Goal: Transaction & Acquisition: Purchase product/service

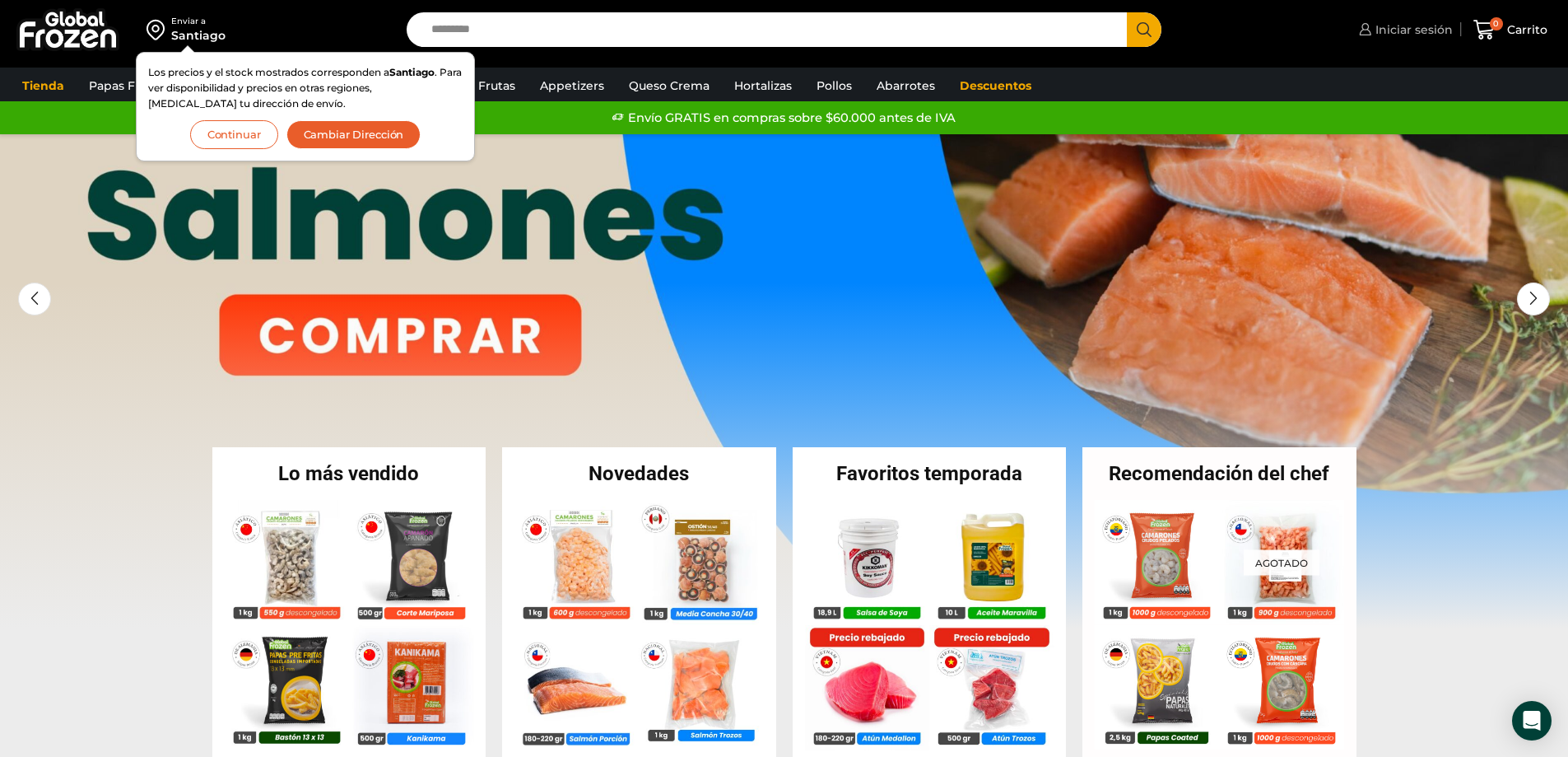
click at [1378, 31] on span "Iniciar sesión" at bounding box center [1412, 29] width 81 height 17
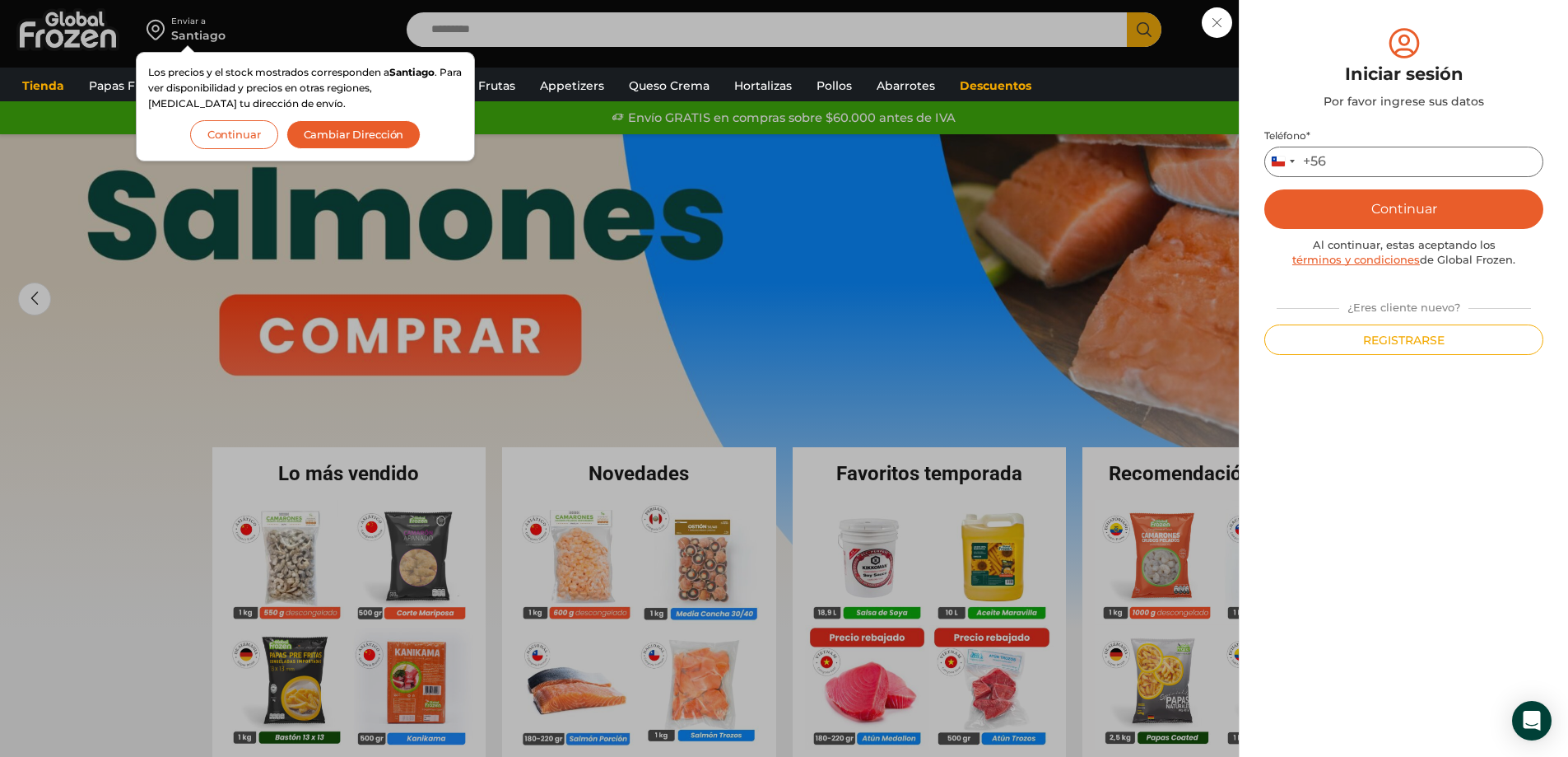
click at [1355, 172] on input "Teléfono *" at bounding box center [1404, 161] width 279 height 31
type input "*********"
click at [1385, 208] on button "Continuar" at bounding box center [1404, 209] width 279 height 40
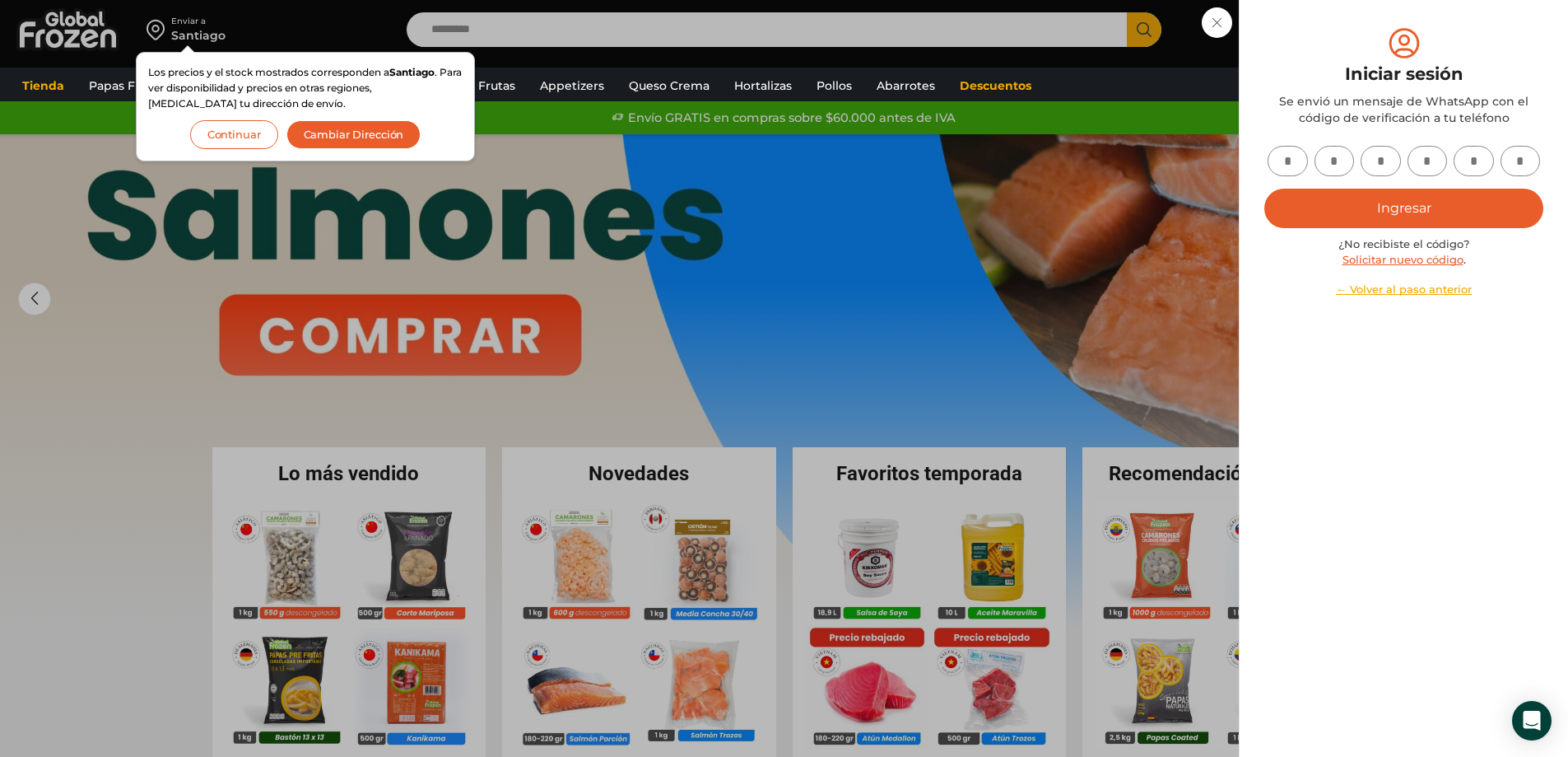
click at [1307, 159] on input "text" at bounding box center [1288, 161] width 41 height 31
click at [1300, 161] on input "text" at bounding box center [1288, 161] width 41 height 31
type input "*"
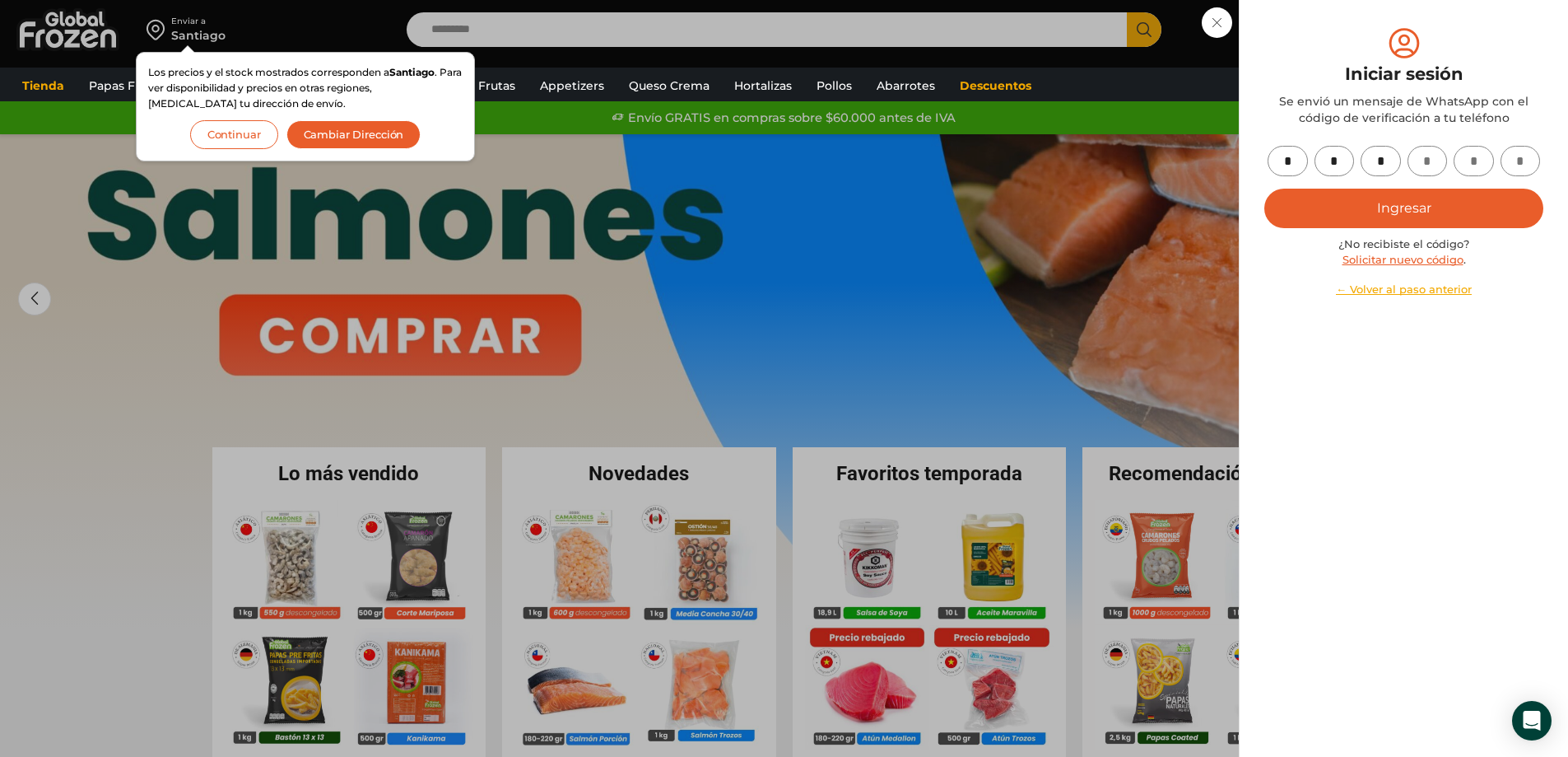
type input "*"
click at [1527, 169] on input "text" at bounding box center [1520, 161] width 41 height 31
type input "*"
click at [1339, 213] on button "Ingresar" at bounding box center [1404, 208] width 279 height 40
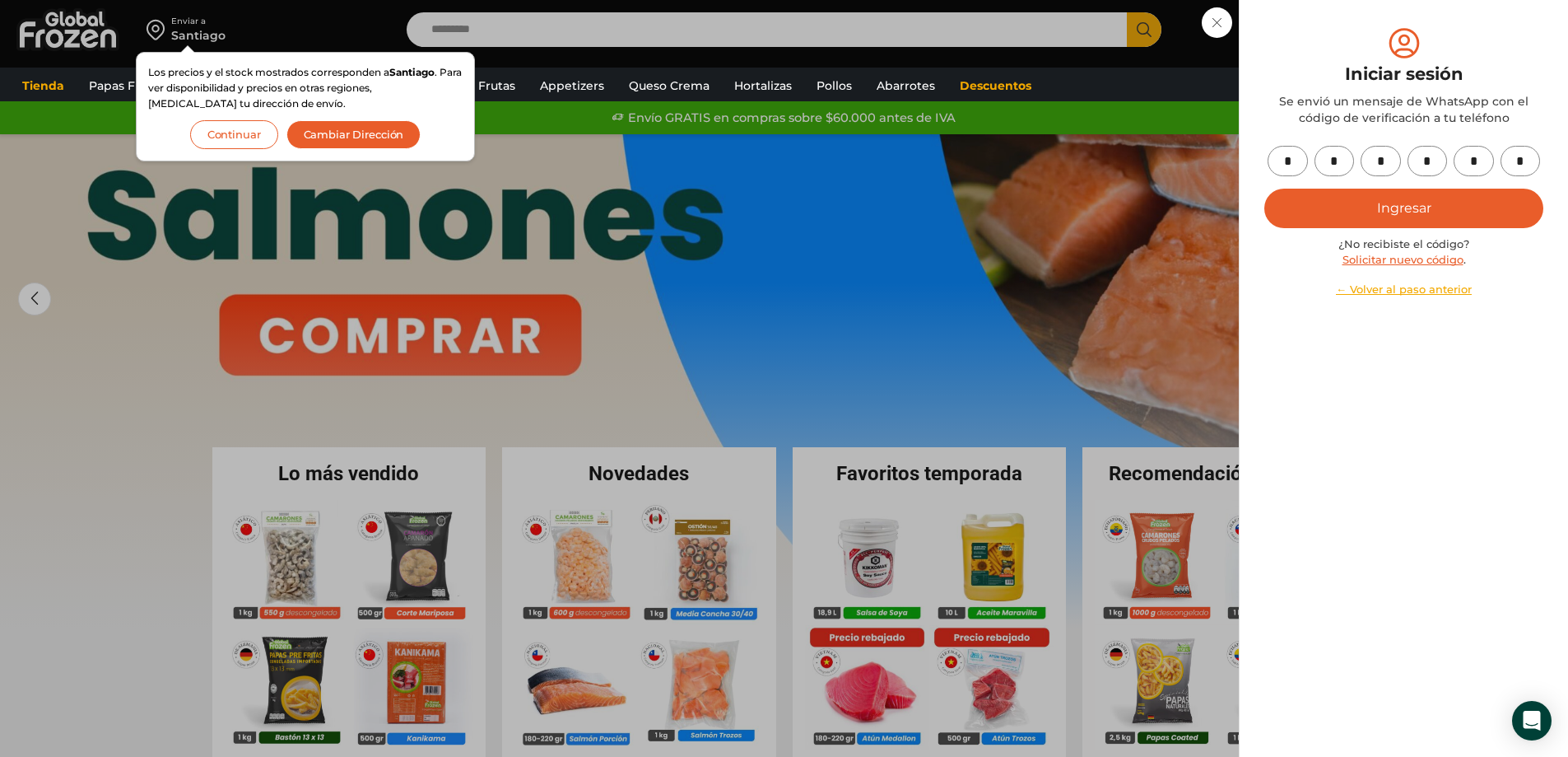
click at [1413, 204] on button "Ingresar" at bounding box center [1404, 208] width 279 height 40
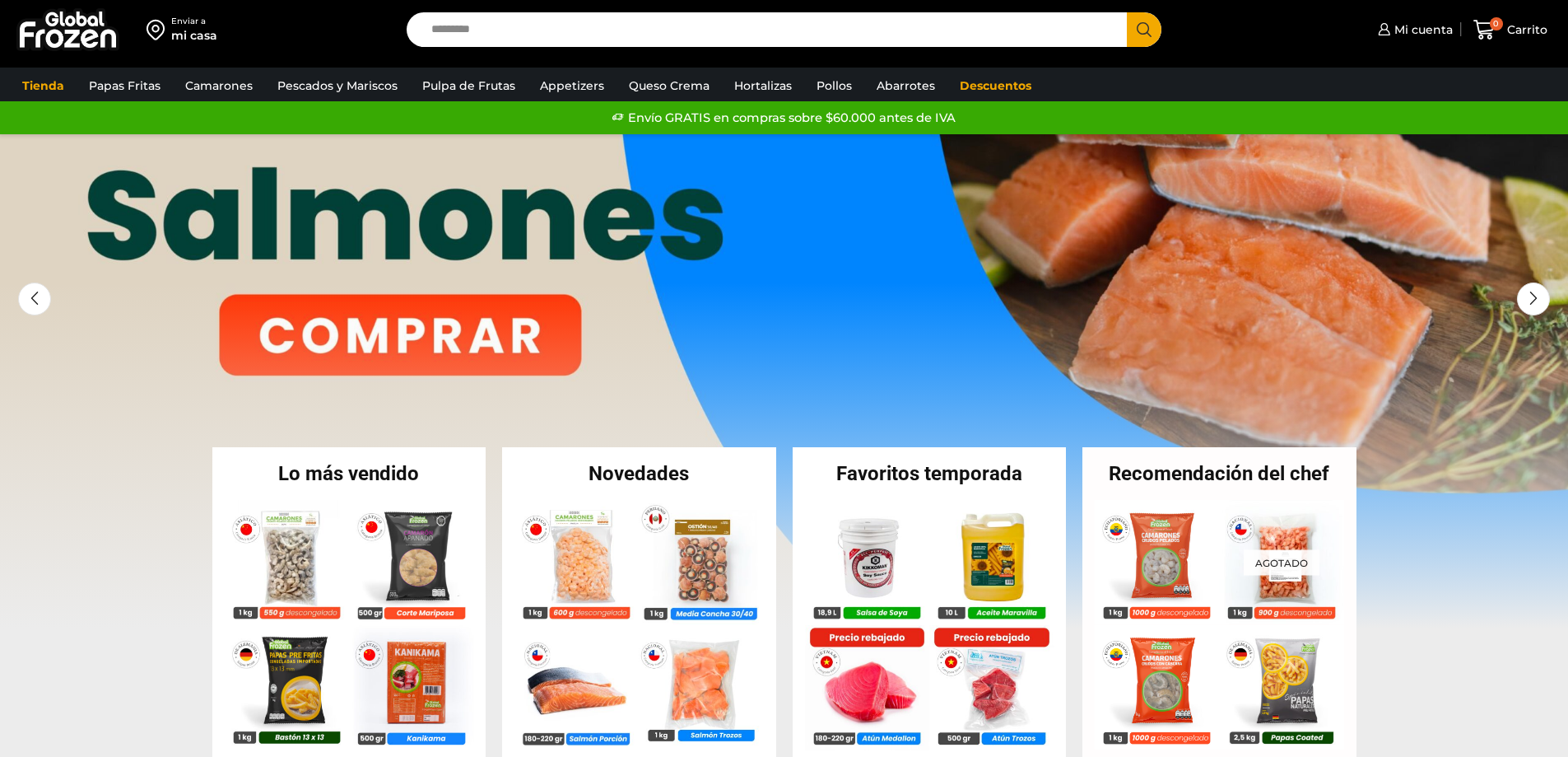
click at [1422, 19] on link "Mi cuenta" at bounding box center [1414, 29] width 79 height 33
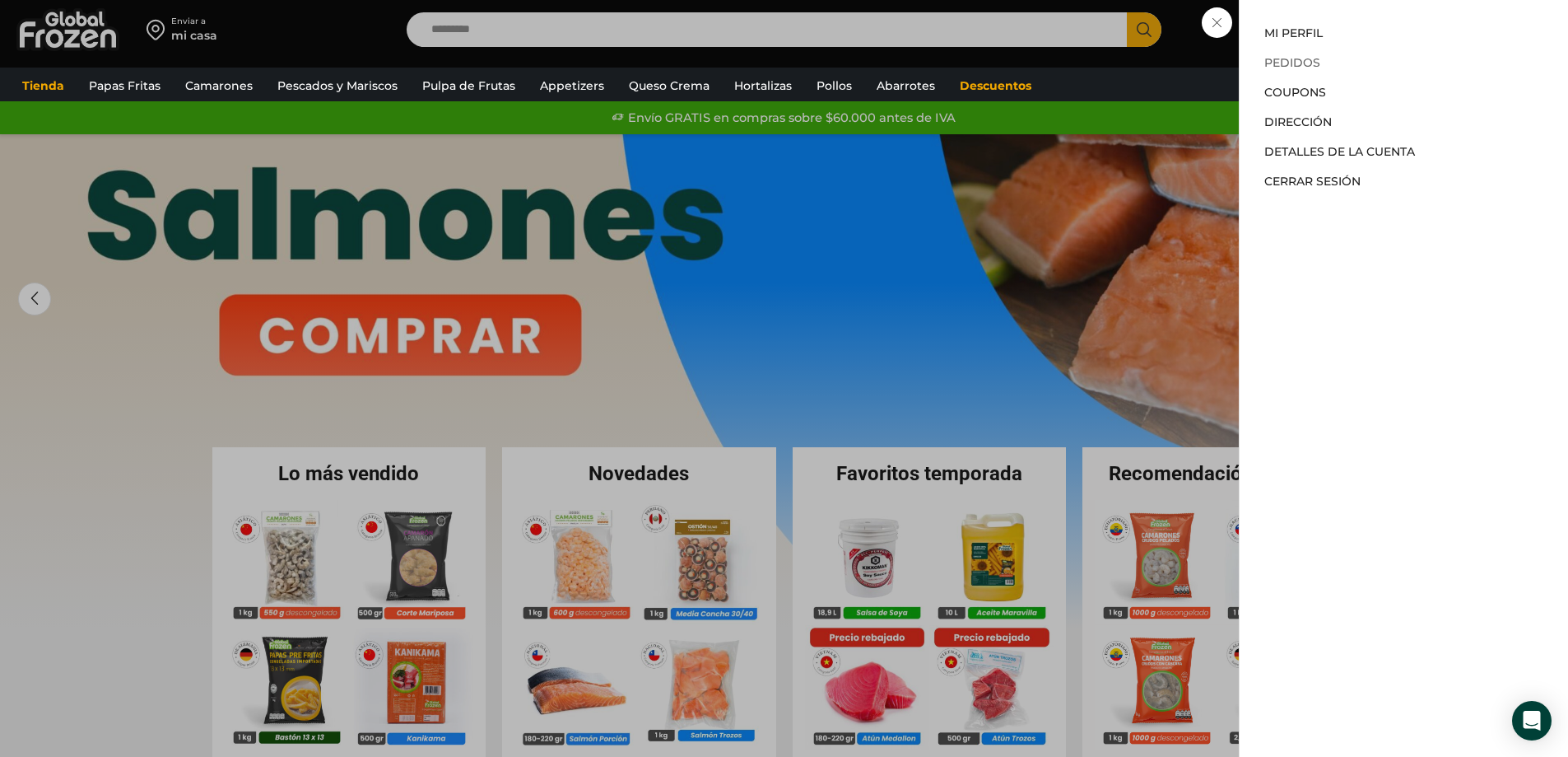
click at [1306, 58] on link "Pedidos" at bounding box center [1292, 63] width 56 height 15
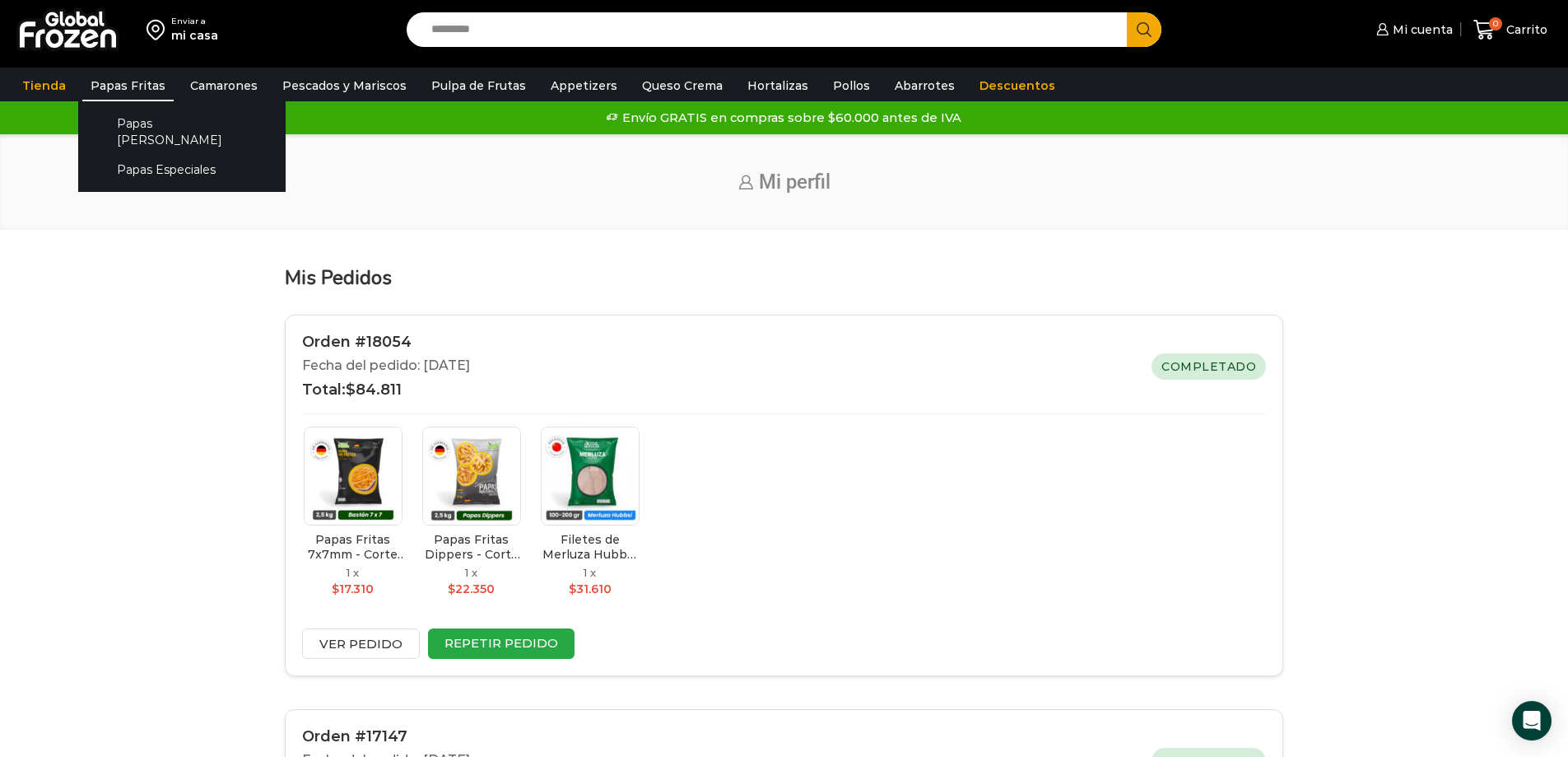
click at [130, 84] on link "Papas Fritas" at bounding box center [128, 85] width 92 height 31
click at [134, 124] on link "Papas [PERSON_NAME]" at bounding box center [182, 131] width 175 height 47
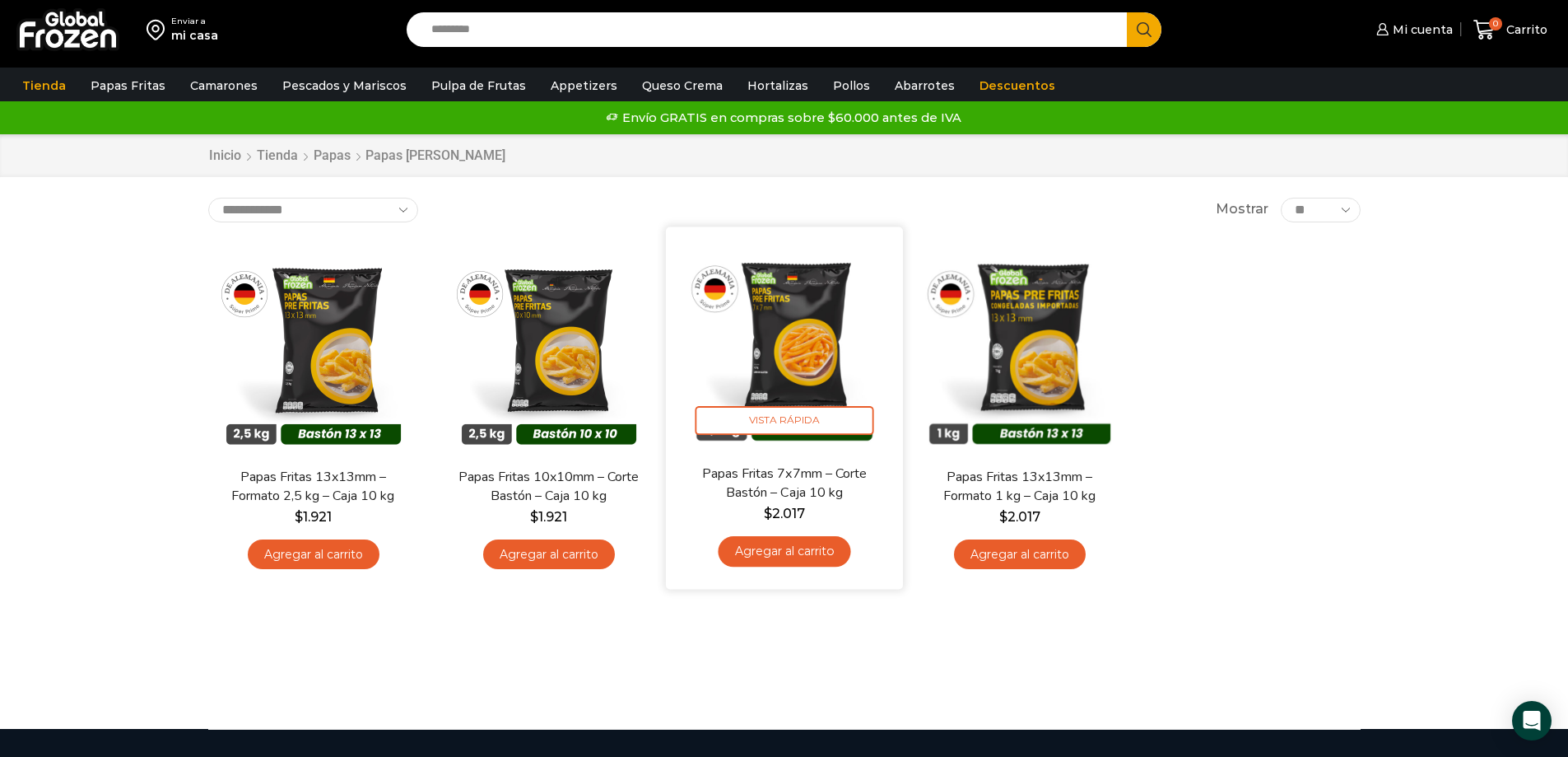
click at [795, 558] on link "Agregar al carrito" at bounding box center [784, 551] width 132 height 31
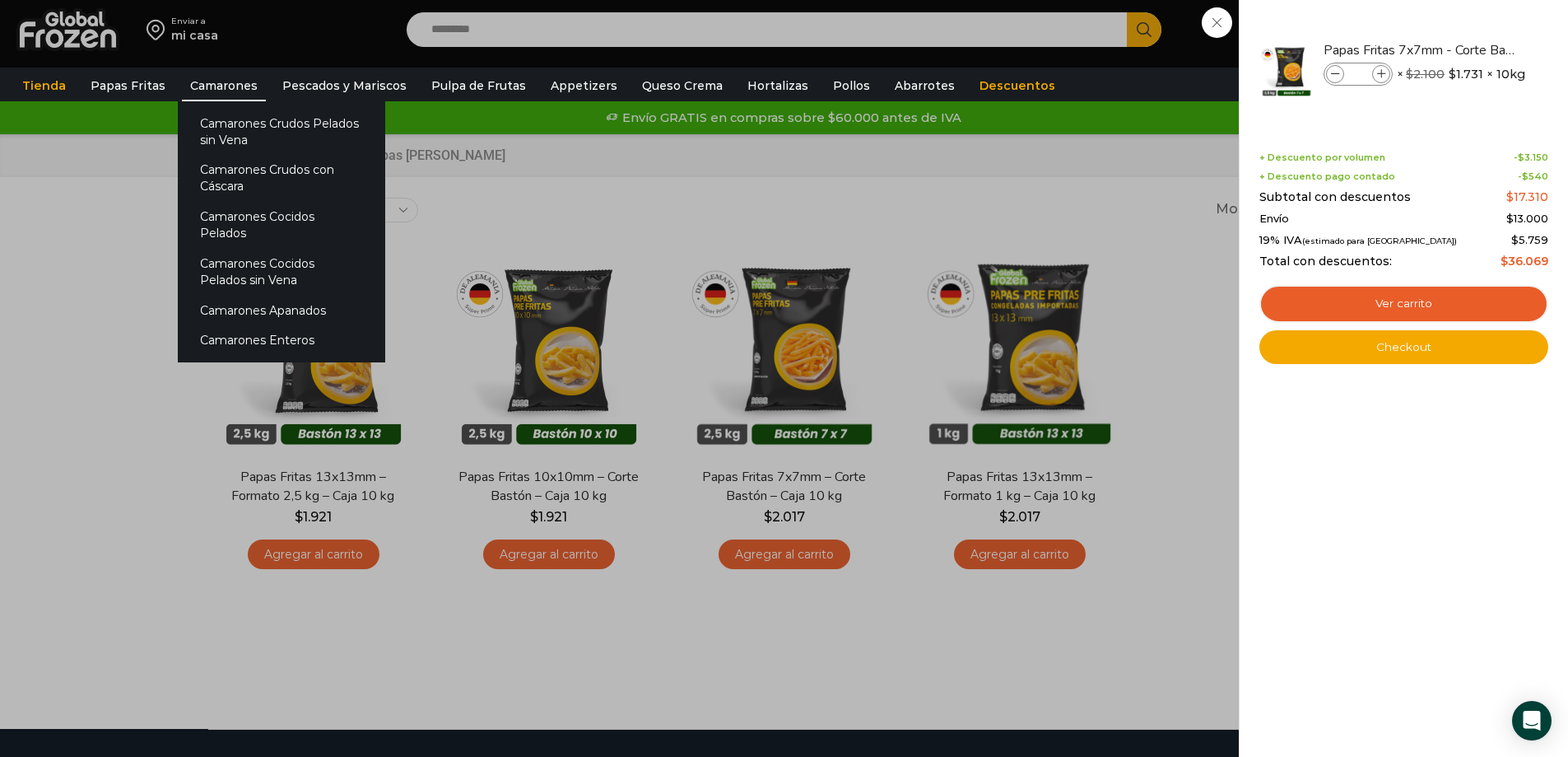
click at [233, 89] on link "Camarones" at bounding box center [223, 85] width 84 height 31
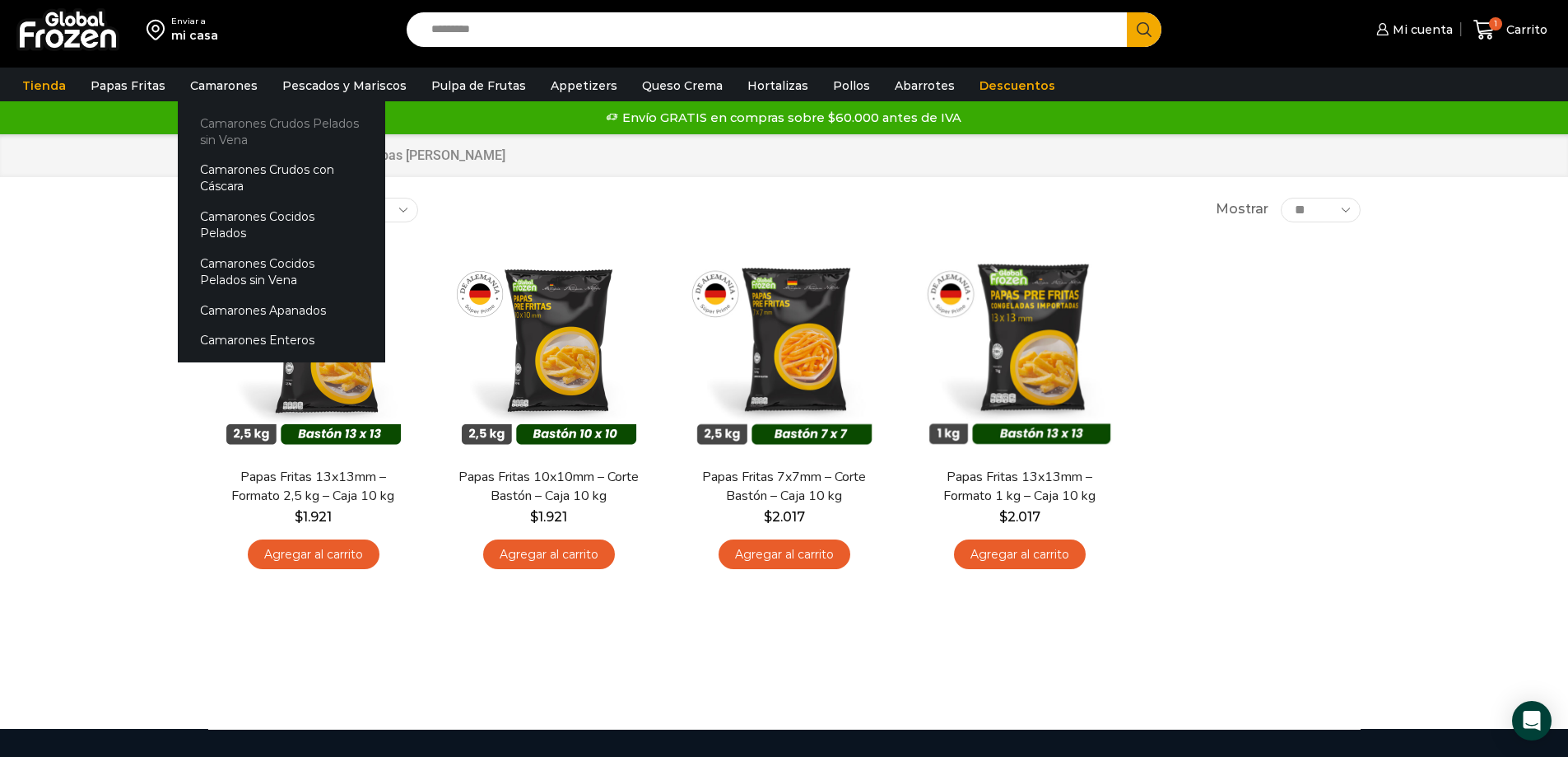
click at [235, 123] on link "Camarones Crudos Pelados sin Vena" at bounding box center [281, 131] width 207 height 47
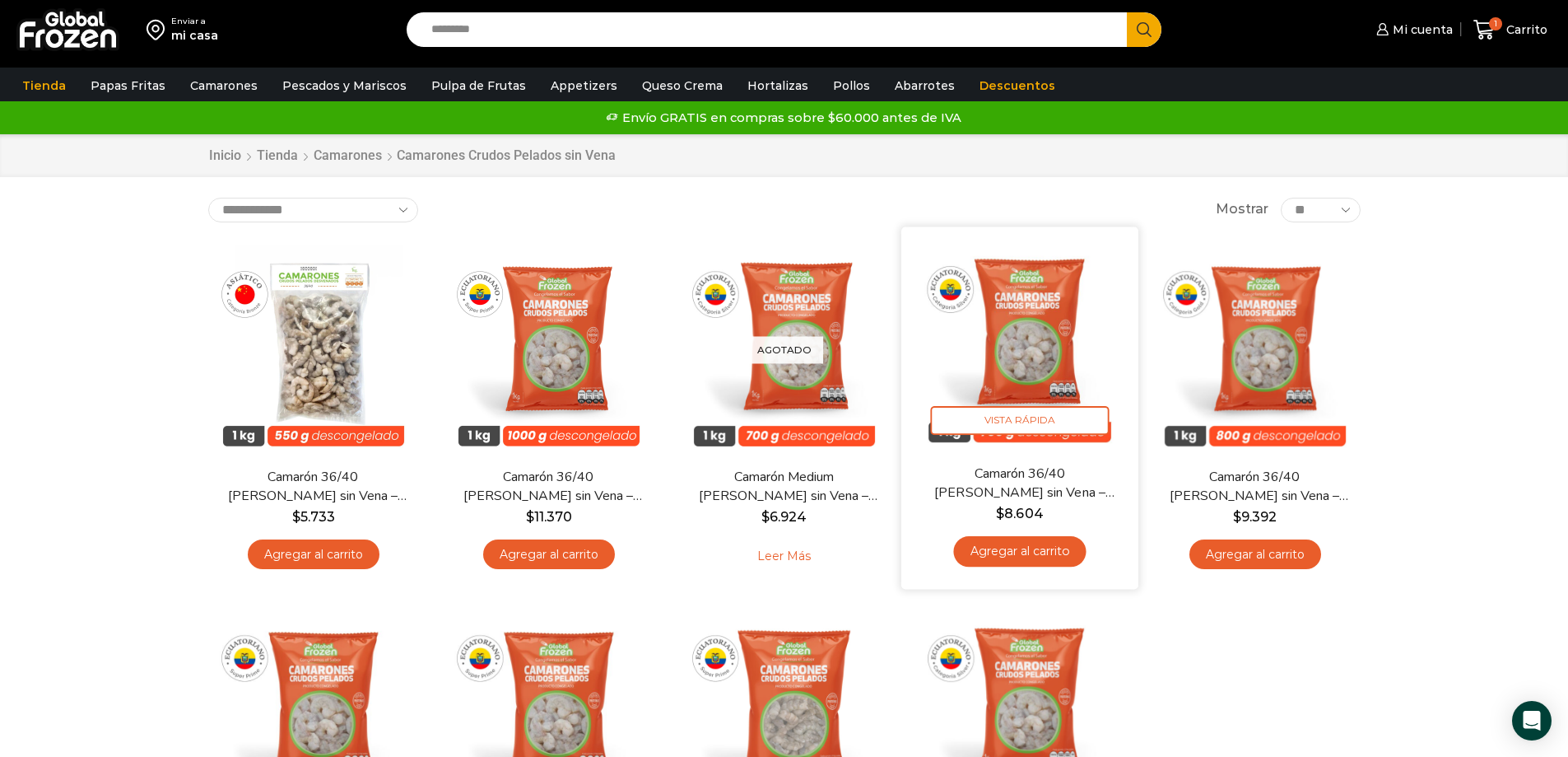
click at [1009, 552] on link "Agregar al carrito" at bounding box center [1019, 551] width 132 height 31
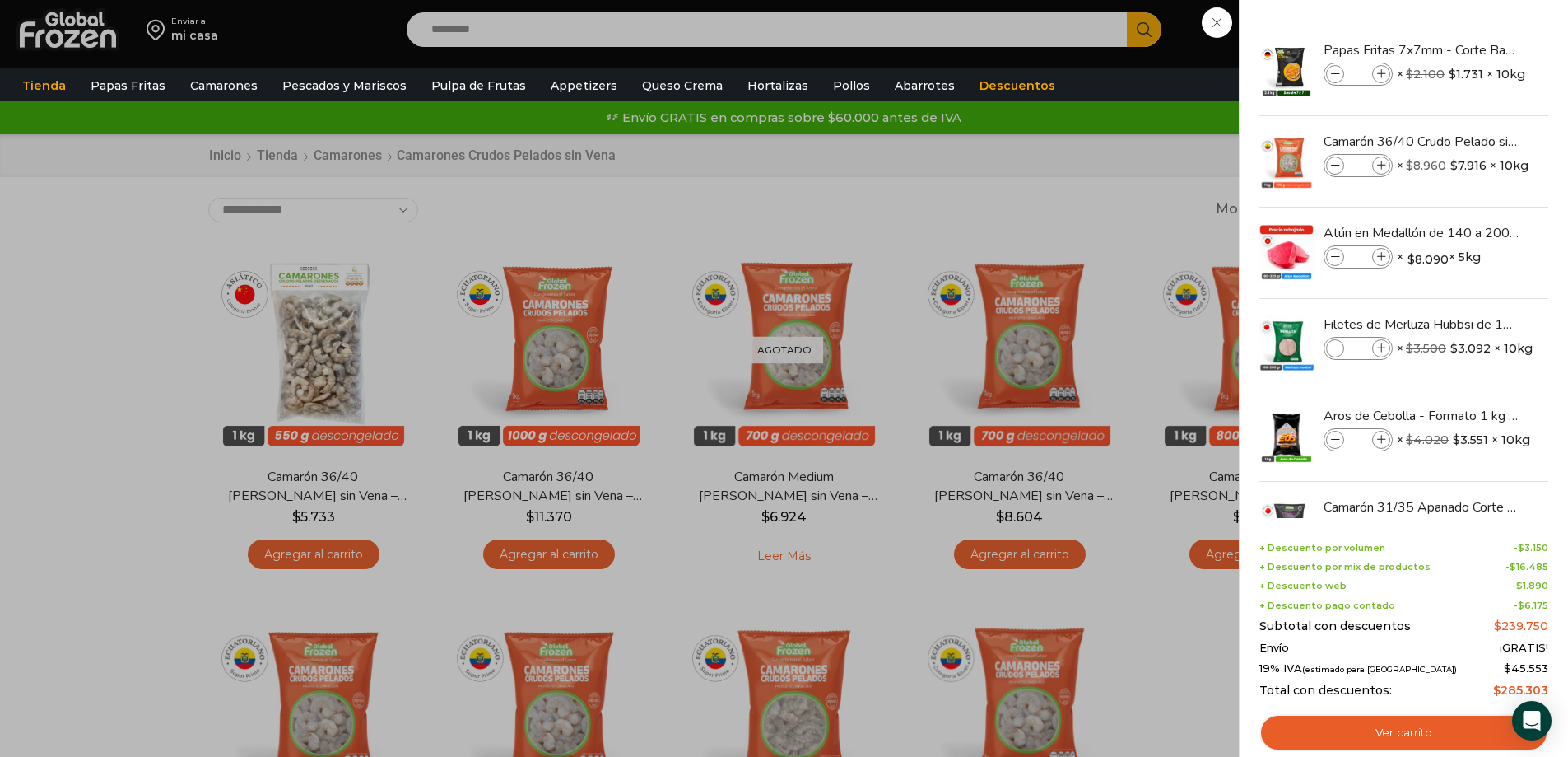
click at [1469, 20] on div "6 Carrito 6 6 Shopping Cart *" at bounding box center [1510, 30] width 82 height 39
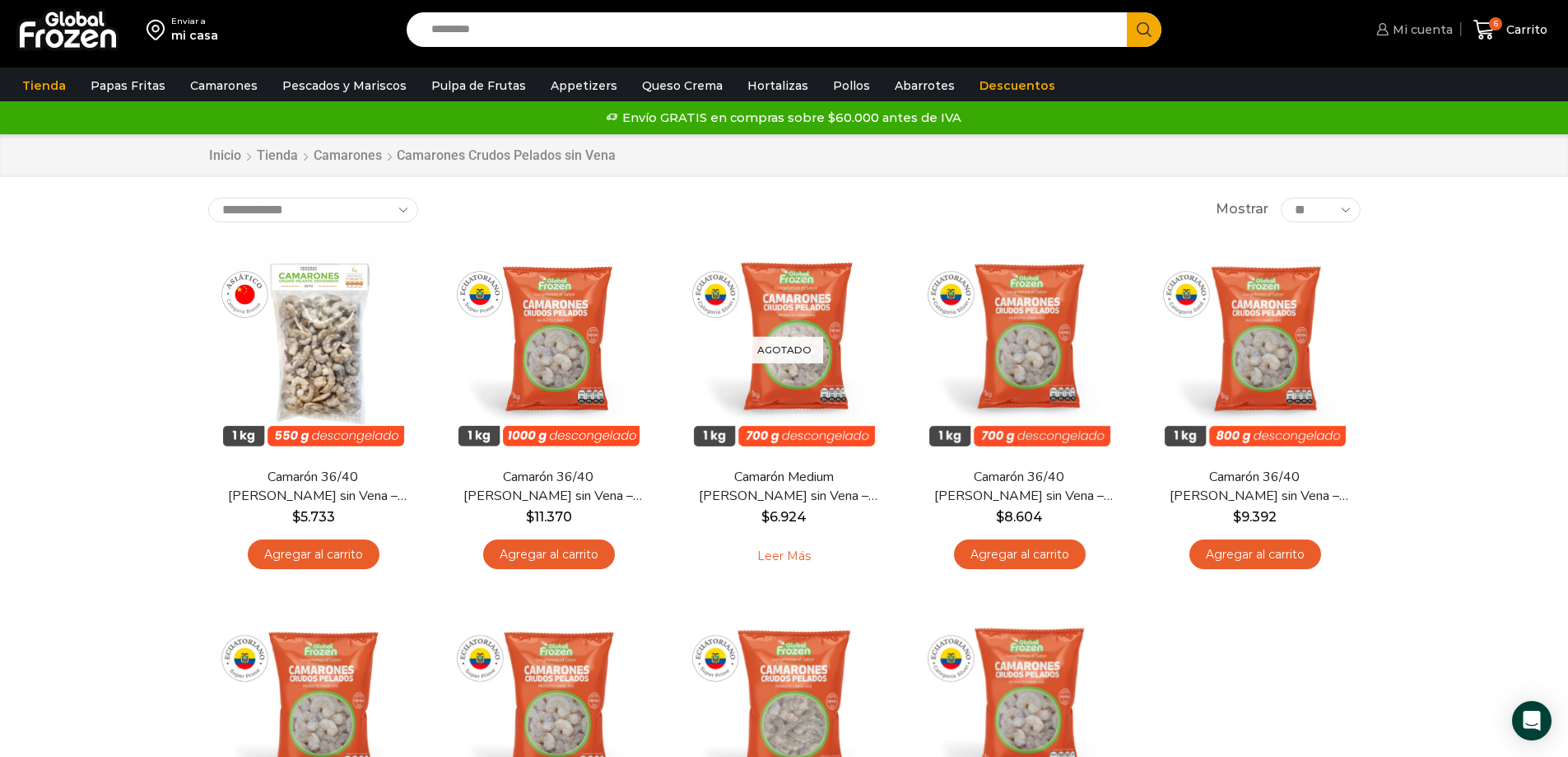
click at [1425, 23] on span "Mi cuenta" at bounding box center [1420, 29] width 64 height 17
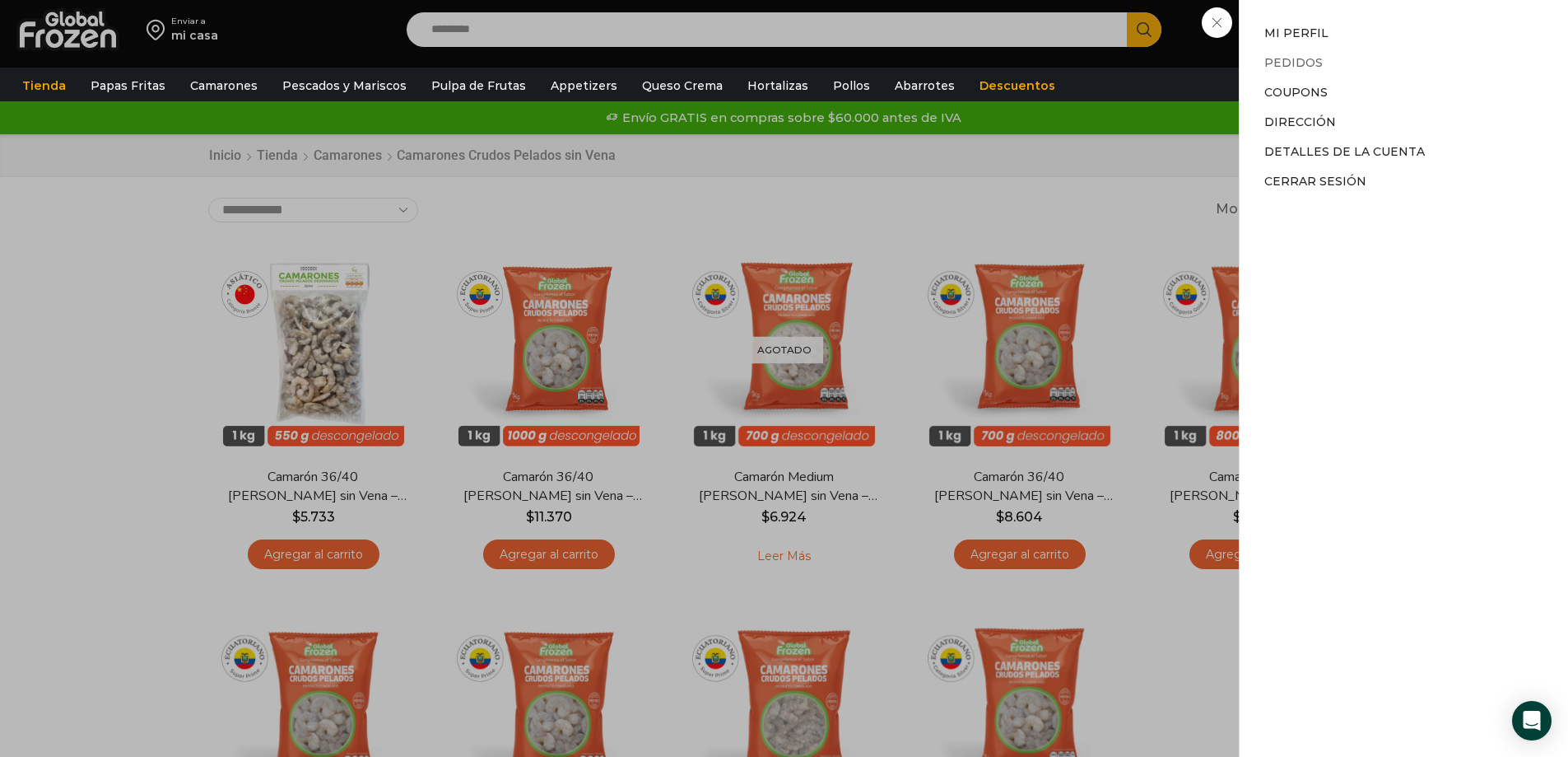
click at [1291, 62] on link "Pedidos" at bounding box center [1294, 63] width 58 height 15
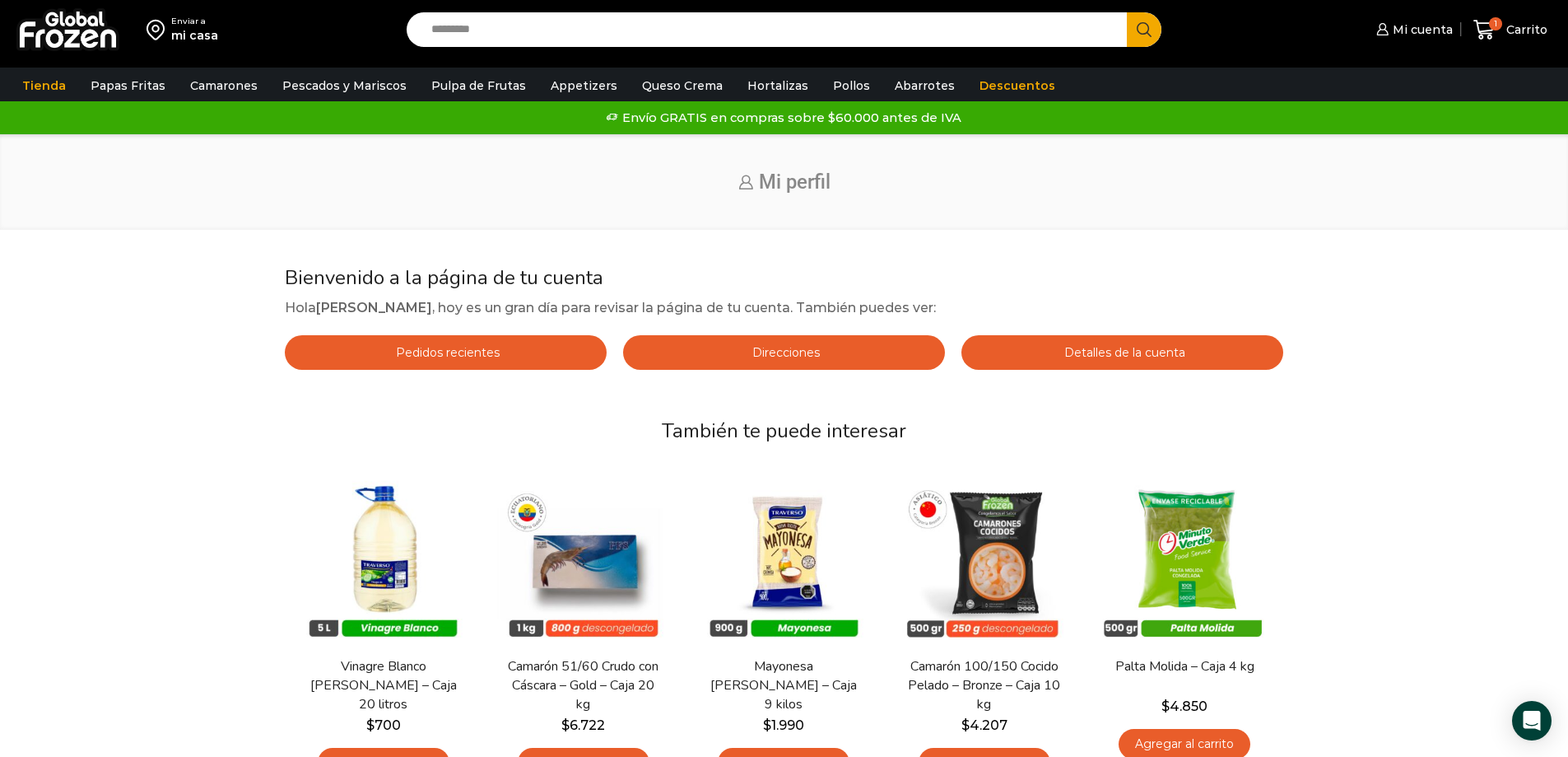
click at [407, 351] on span "Pedidos recientes" at bounding box center [445, 352] width 108 height 15
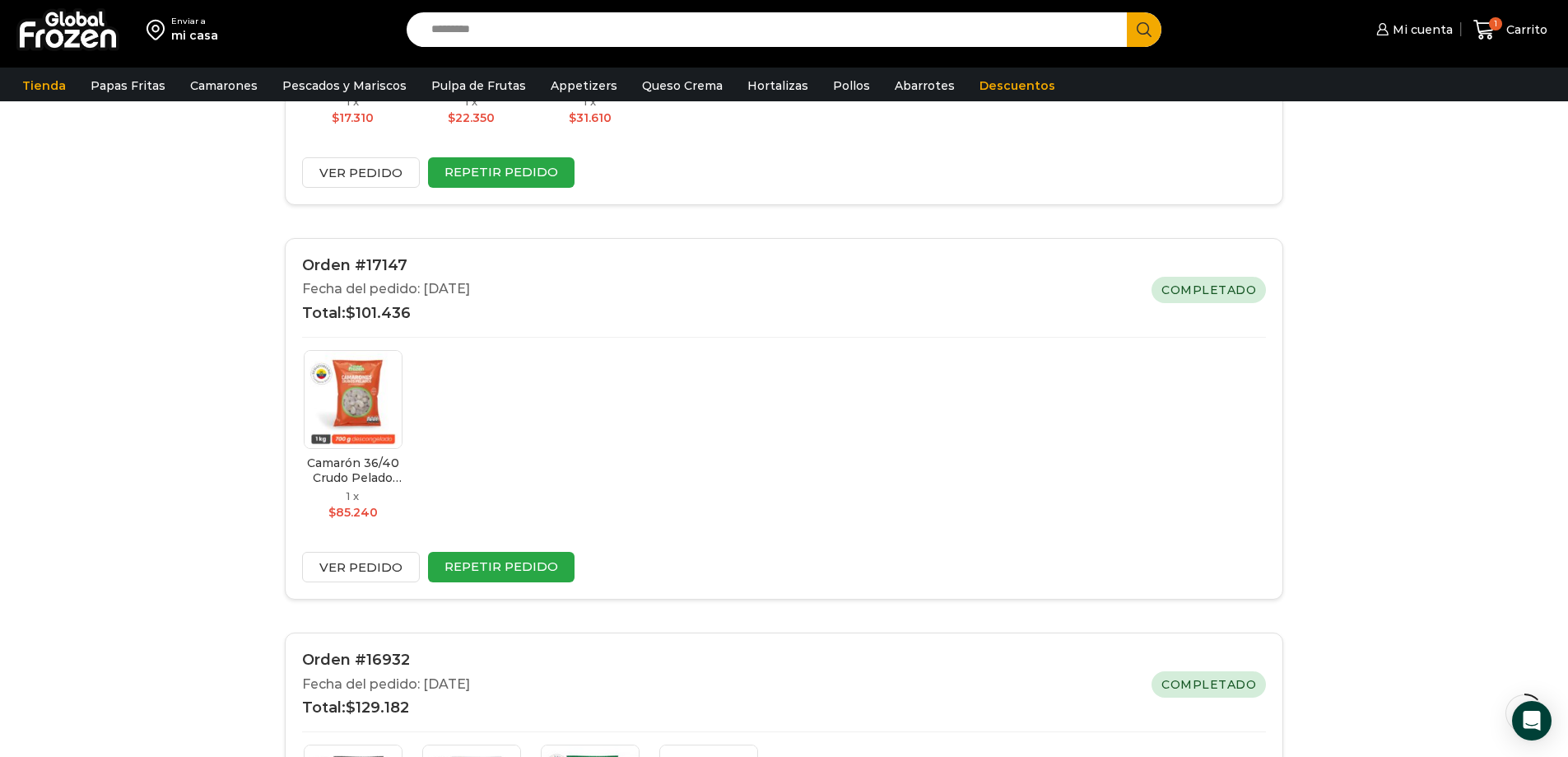
scroll to position [494, 0]
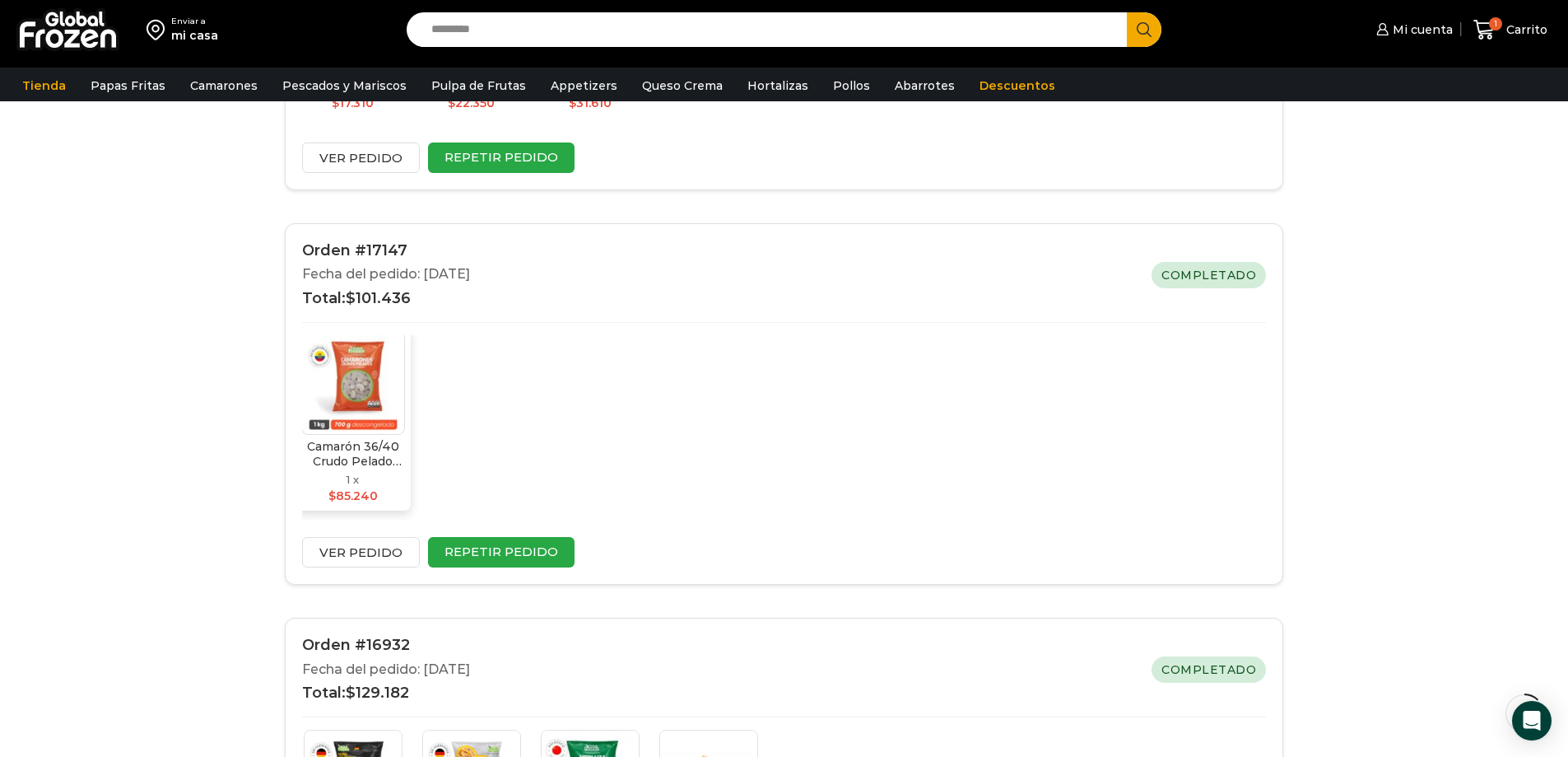
click at [357, 368] on img at bounding box center [354, 383] width 104 height 104
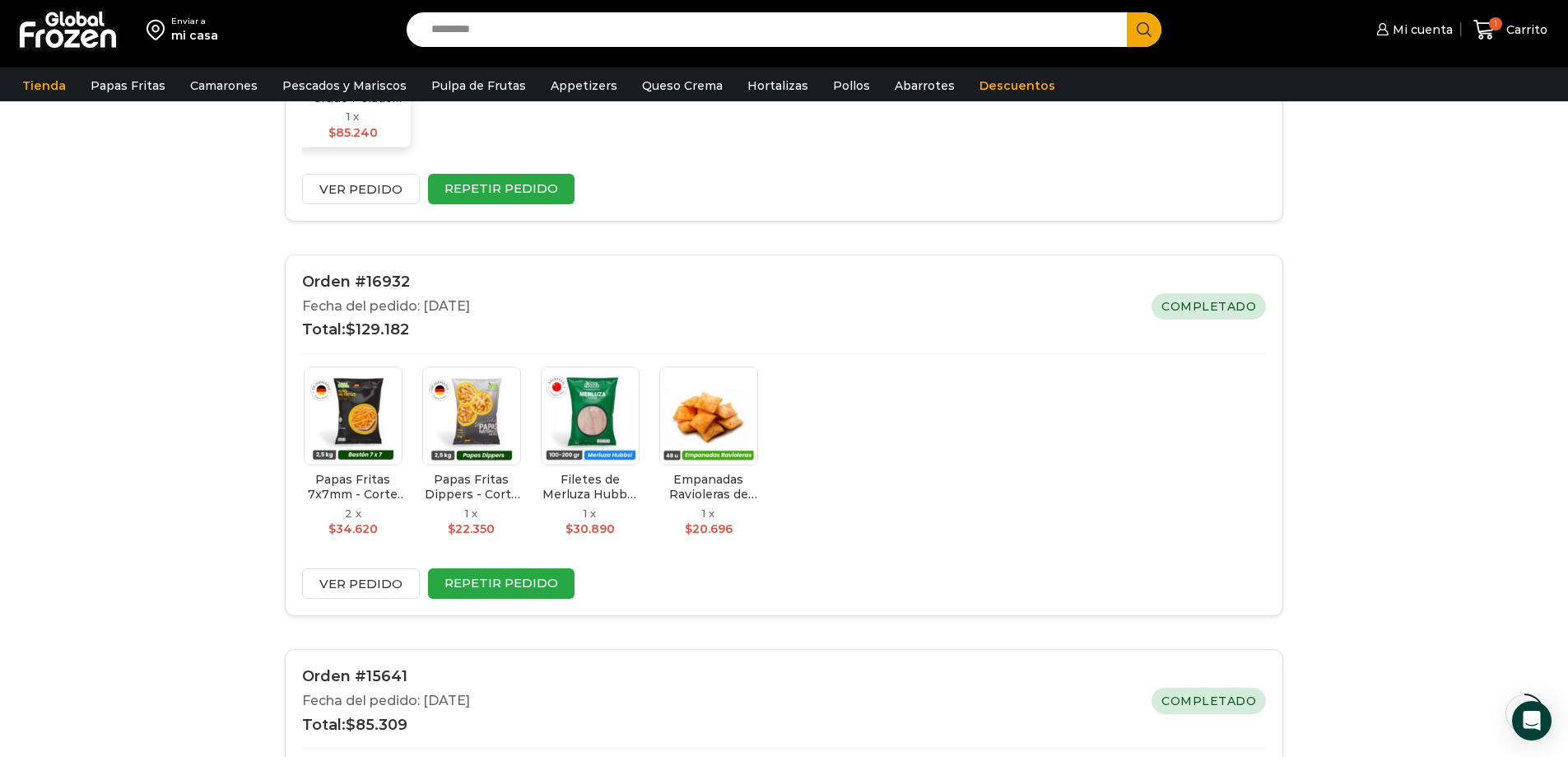
scroll to position [1235, 0]
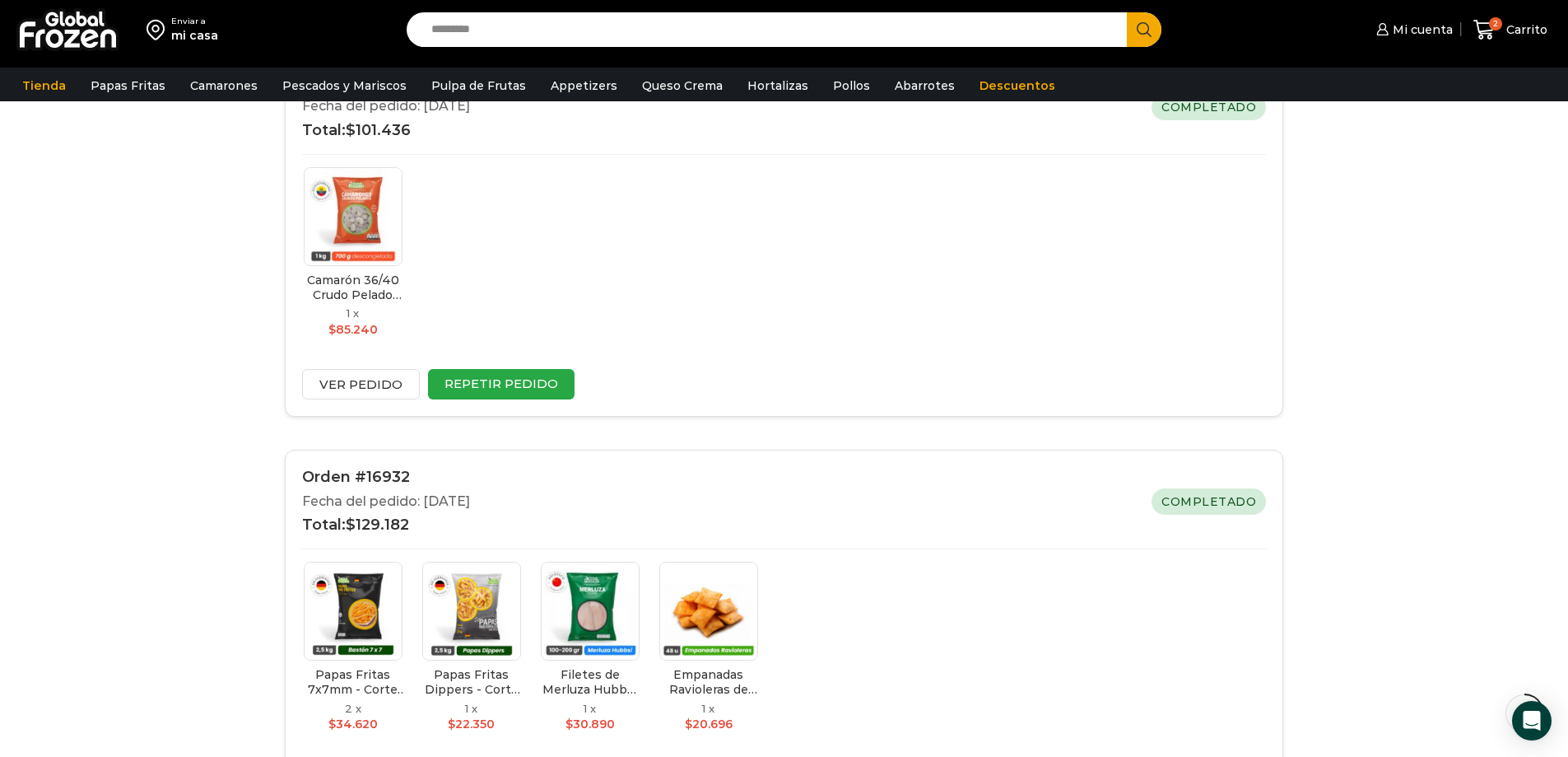
scroll to position [659, 0]
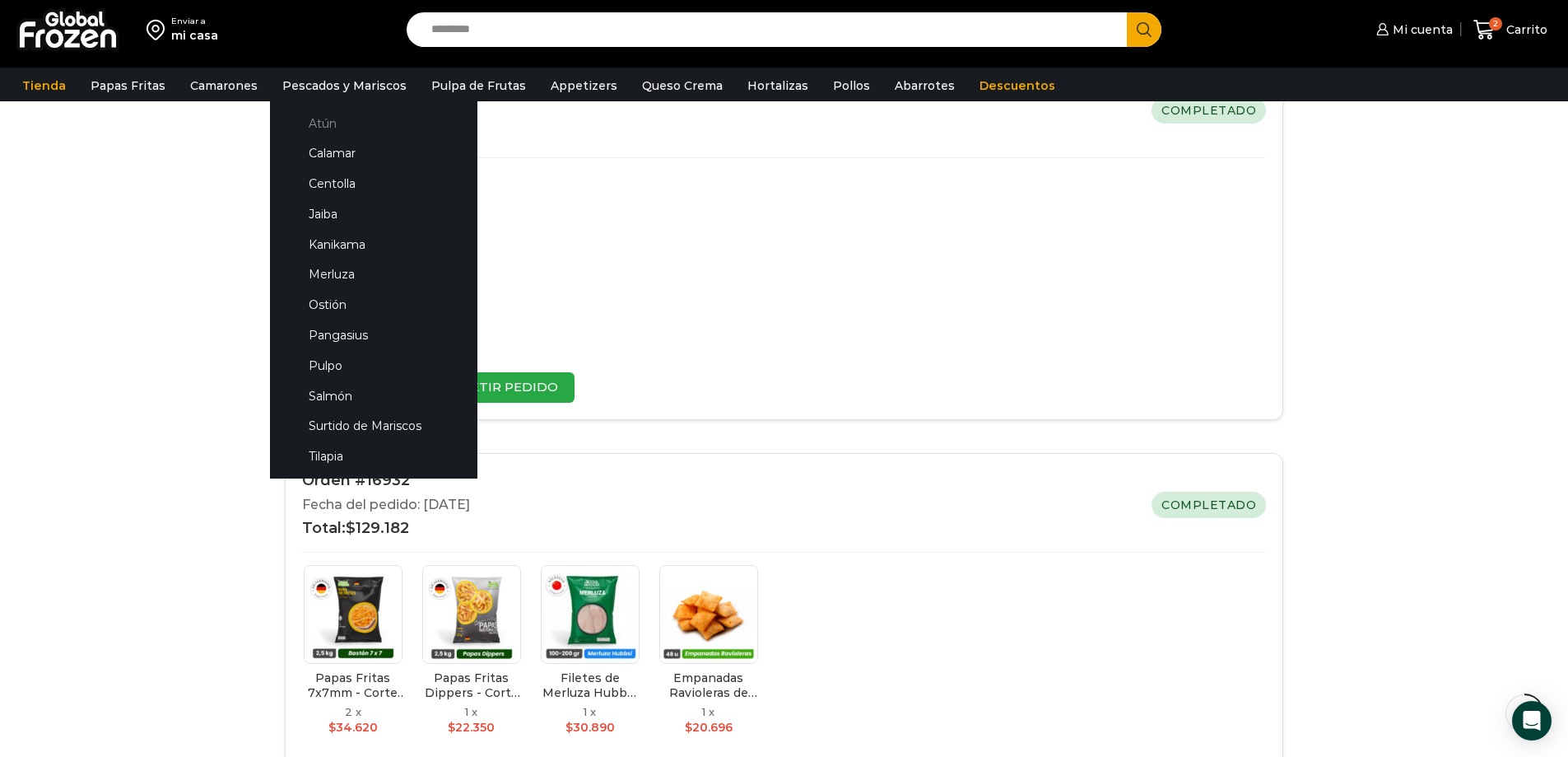
click at [307, 123] on link "Atún" at bounding box center [374, 123] width 175 height 31
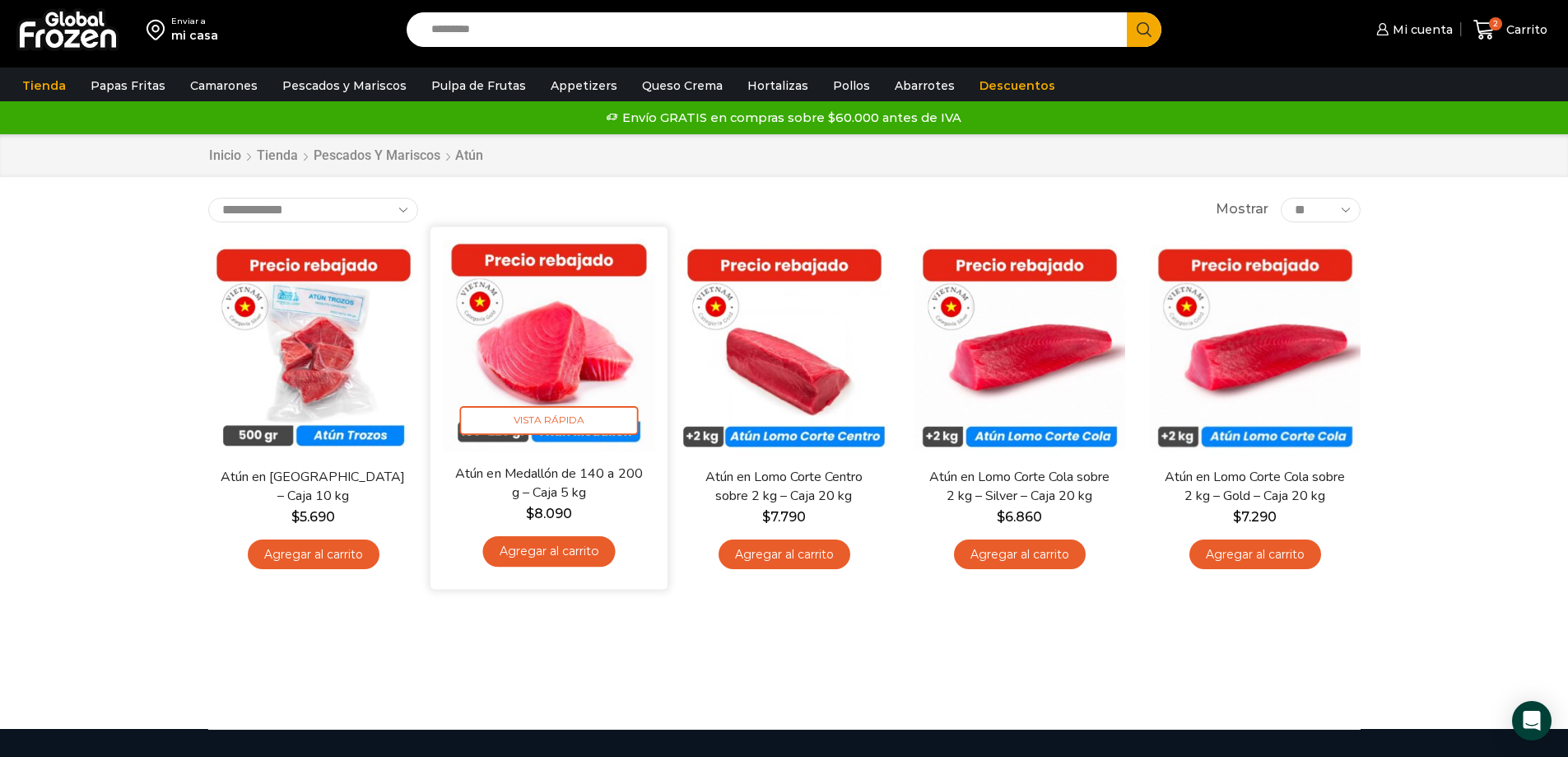
click at [564, 547] on link "Agregar al carrito" at bounding box center [549, 551] width 132 height 31
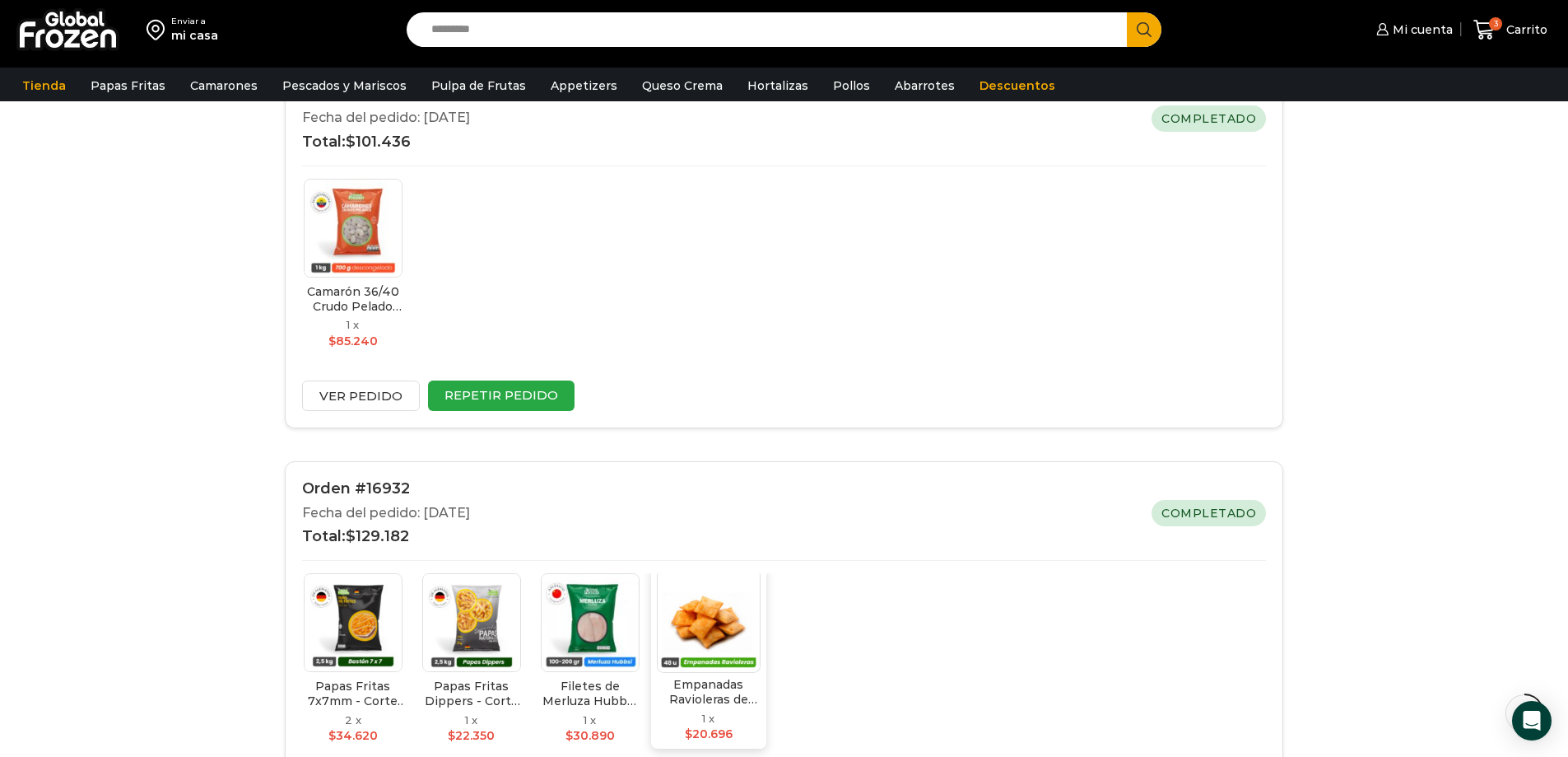
scroll to position [659, 0]
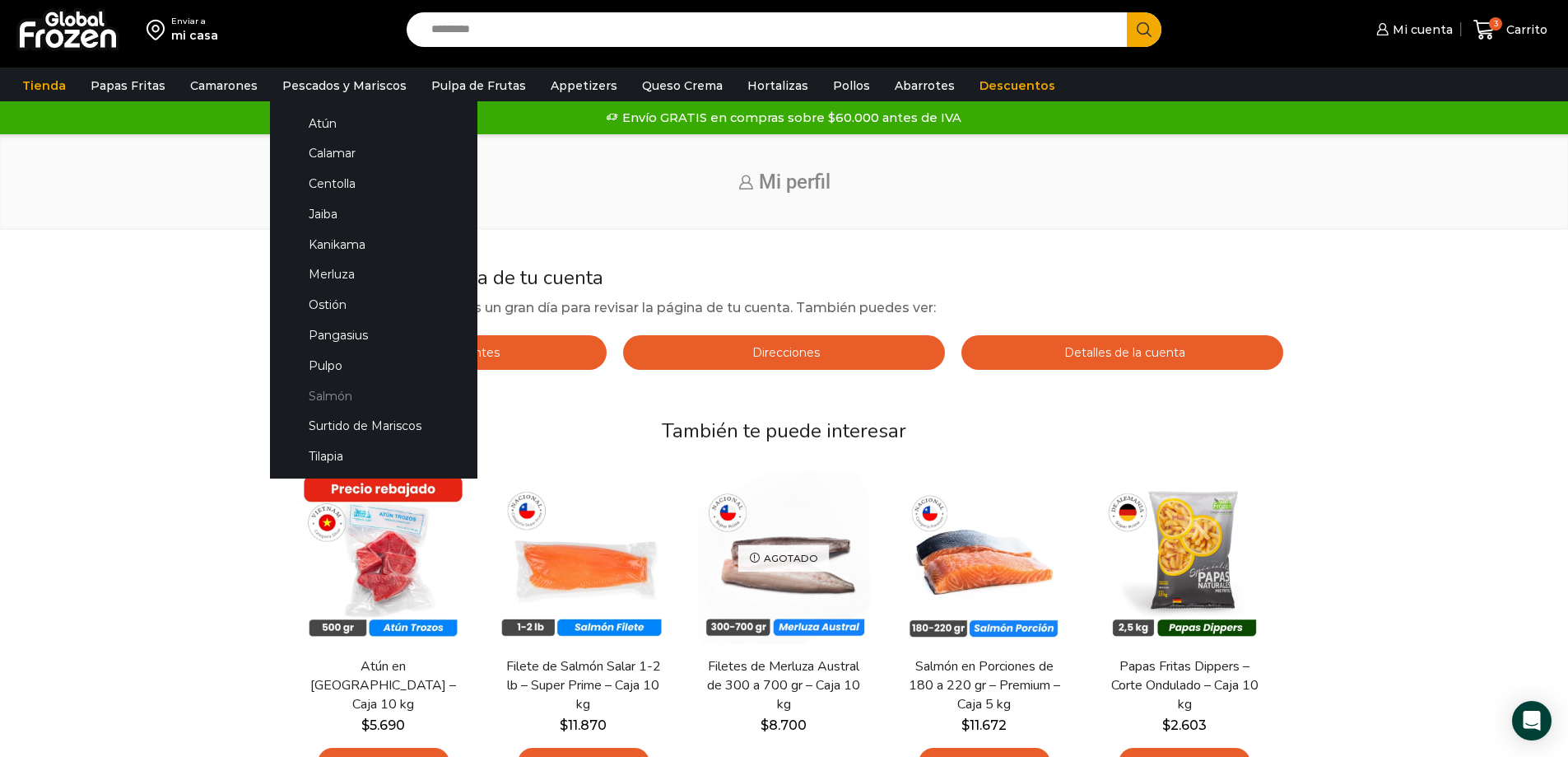
click at [319, 391] on link "Salmón" at bounding box center [374, 395] width 175 height 31
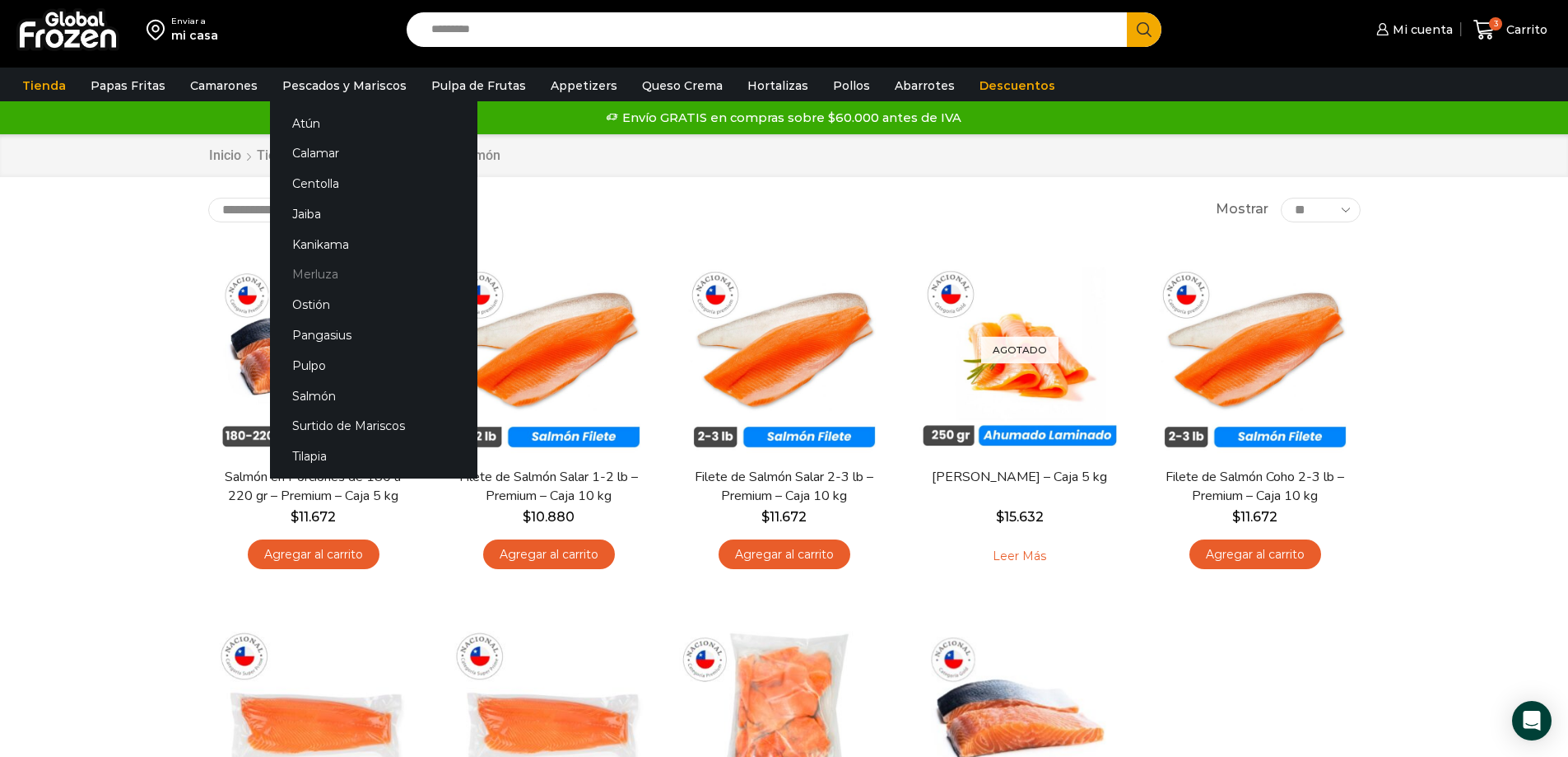
click at [293, 276] on link "Merluza" at bounding box center [373, 274] width 207 height 31
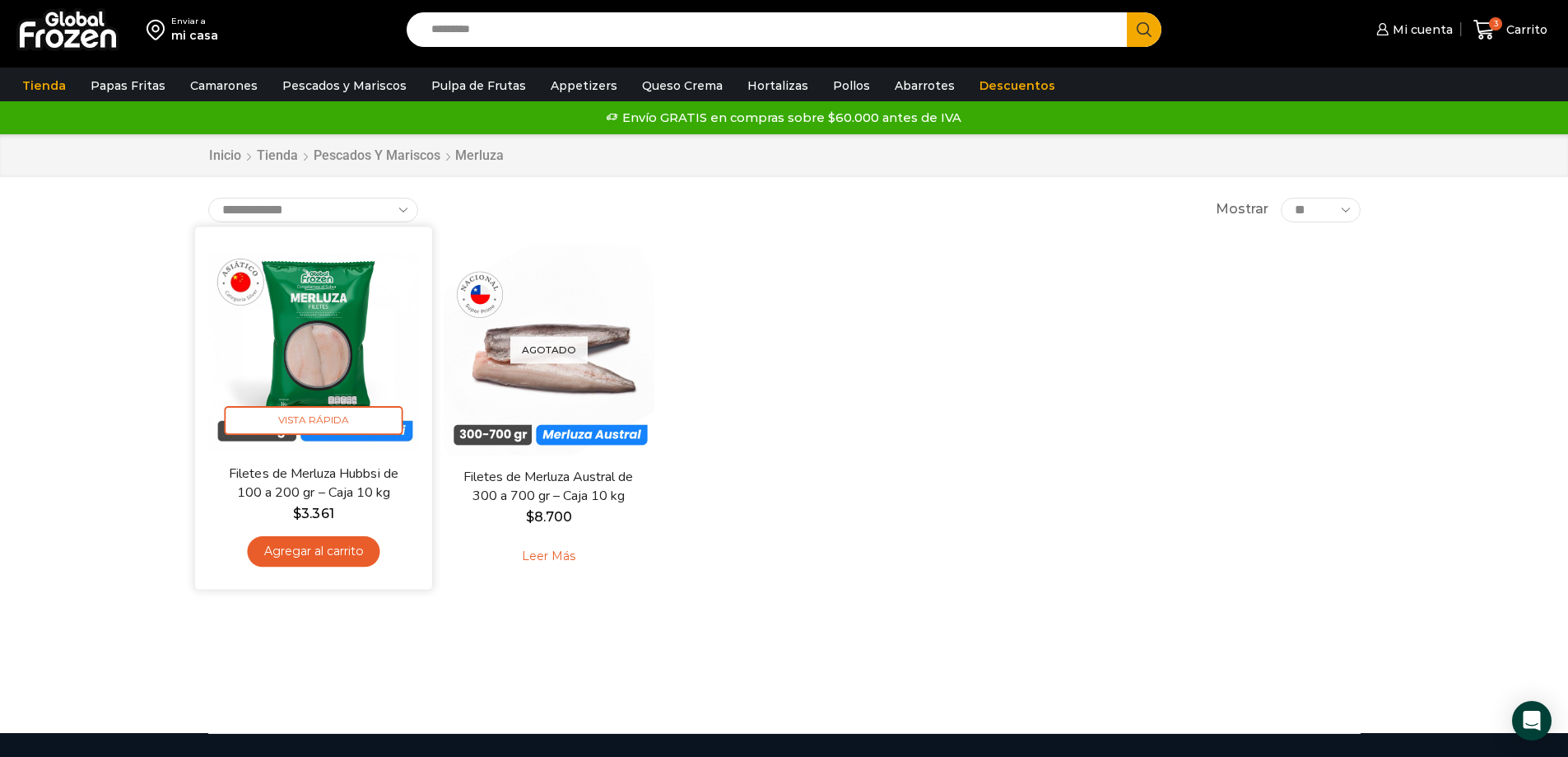
click at [311, 546] on link "Agregar al carrito" at bounding box center [313, 551] width 132 height 31
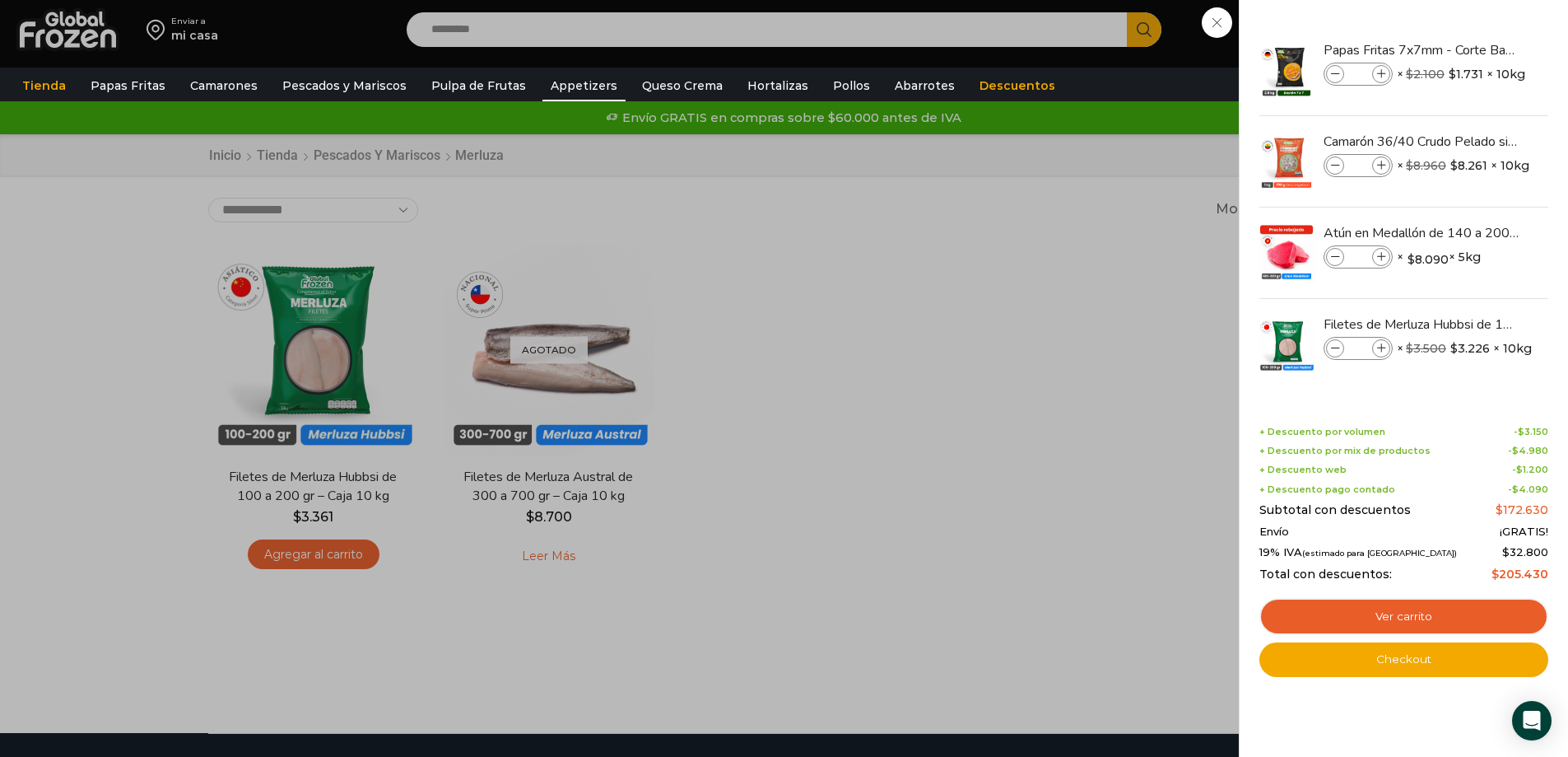
click at [557, 92] on link "Appetizers" at bounding box center [584, 85] width 83 height 31
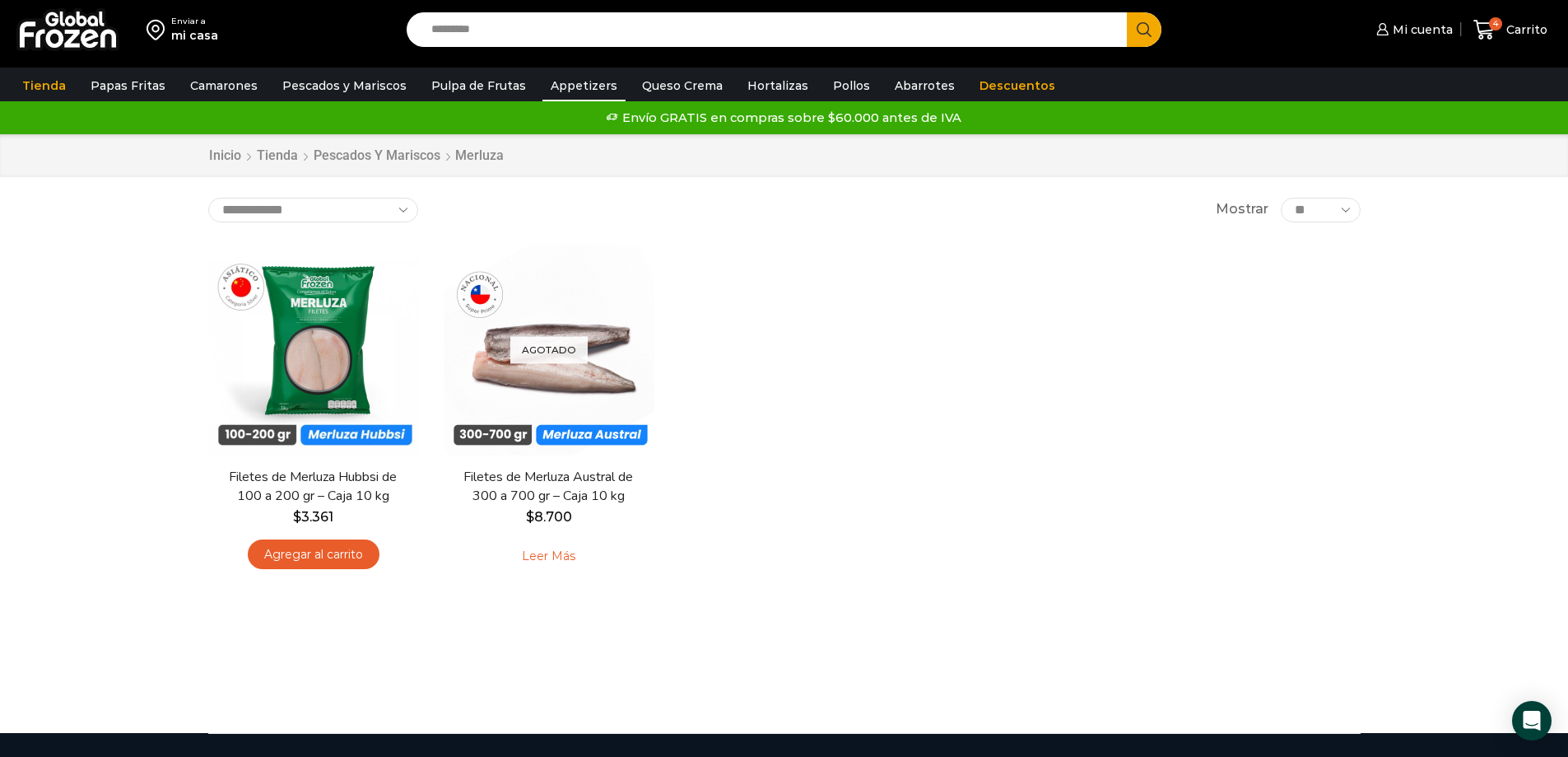
click at [549, 79] on link "Appetizers" at bounding box center [584, 85] width 83 height 31
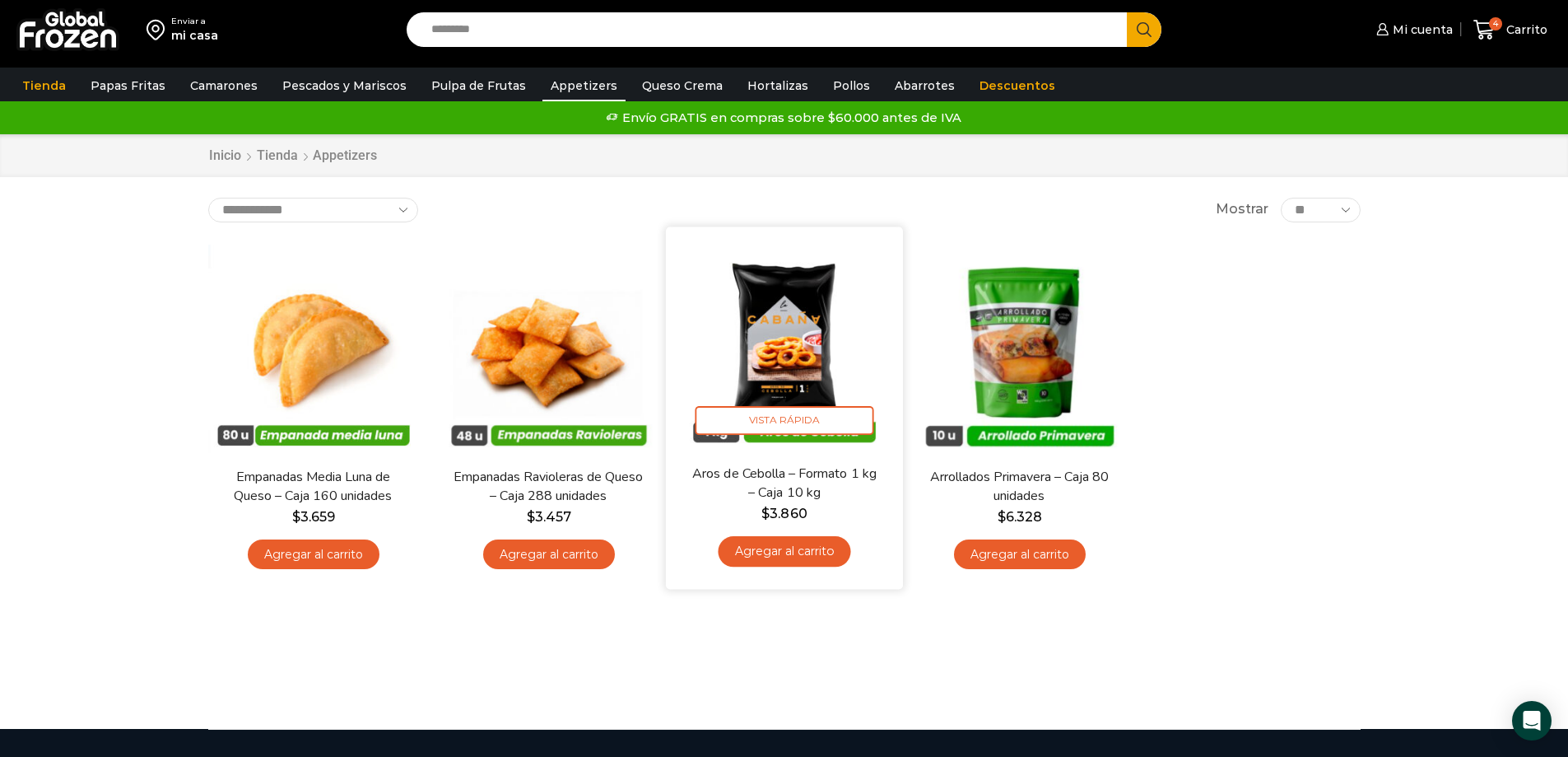
click at [751, 546] on link "Agregar al carrito" at bounding box center [784, 551] width 132 height 31
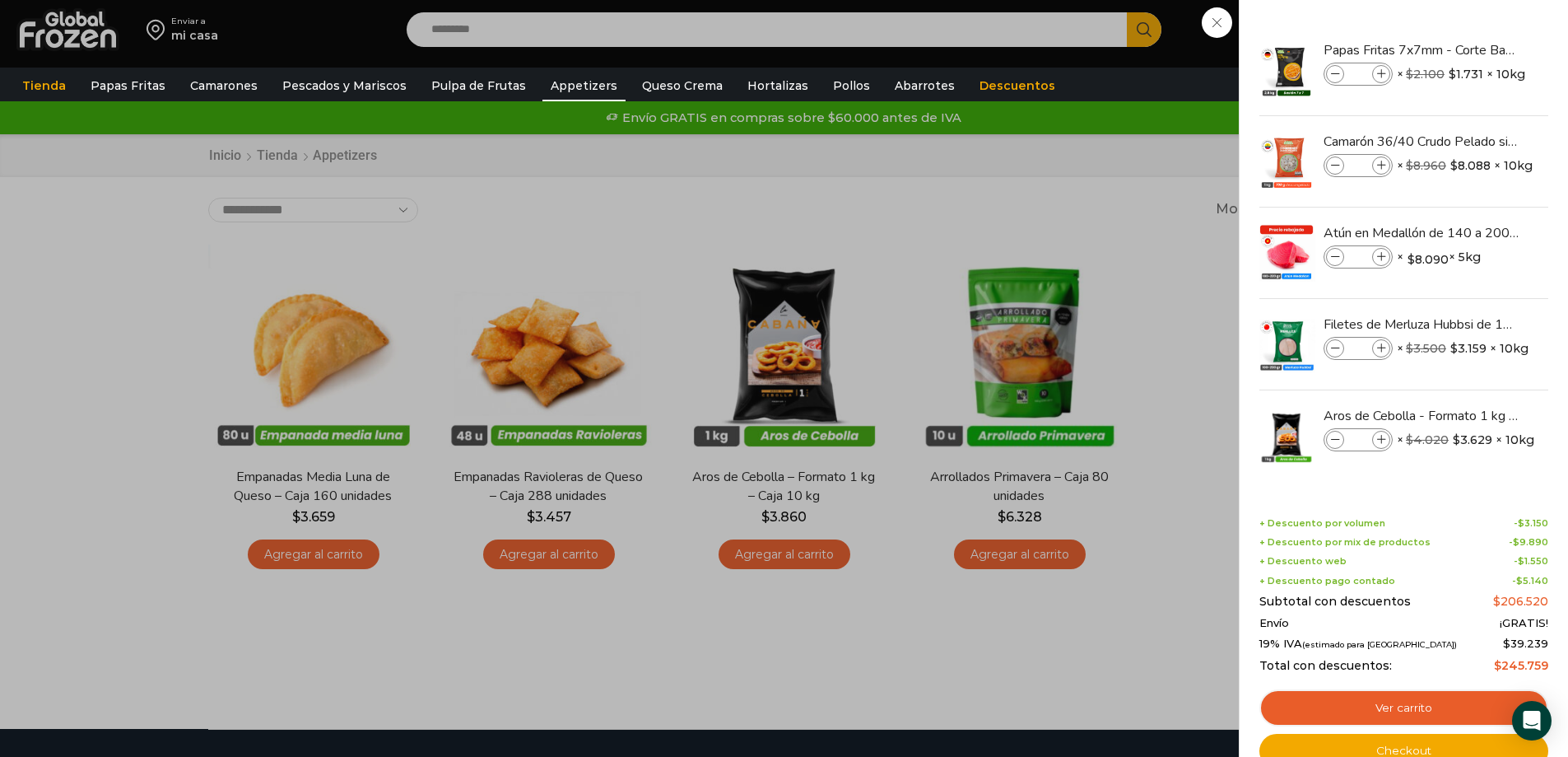
click at [1469, 49] on div "5 Carrito 5 5 Shopping Cart *" at bounding box center [1510, 30] width 82 height 39
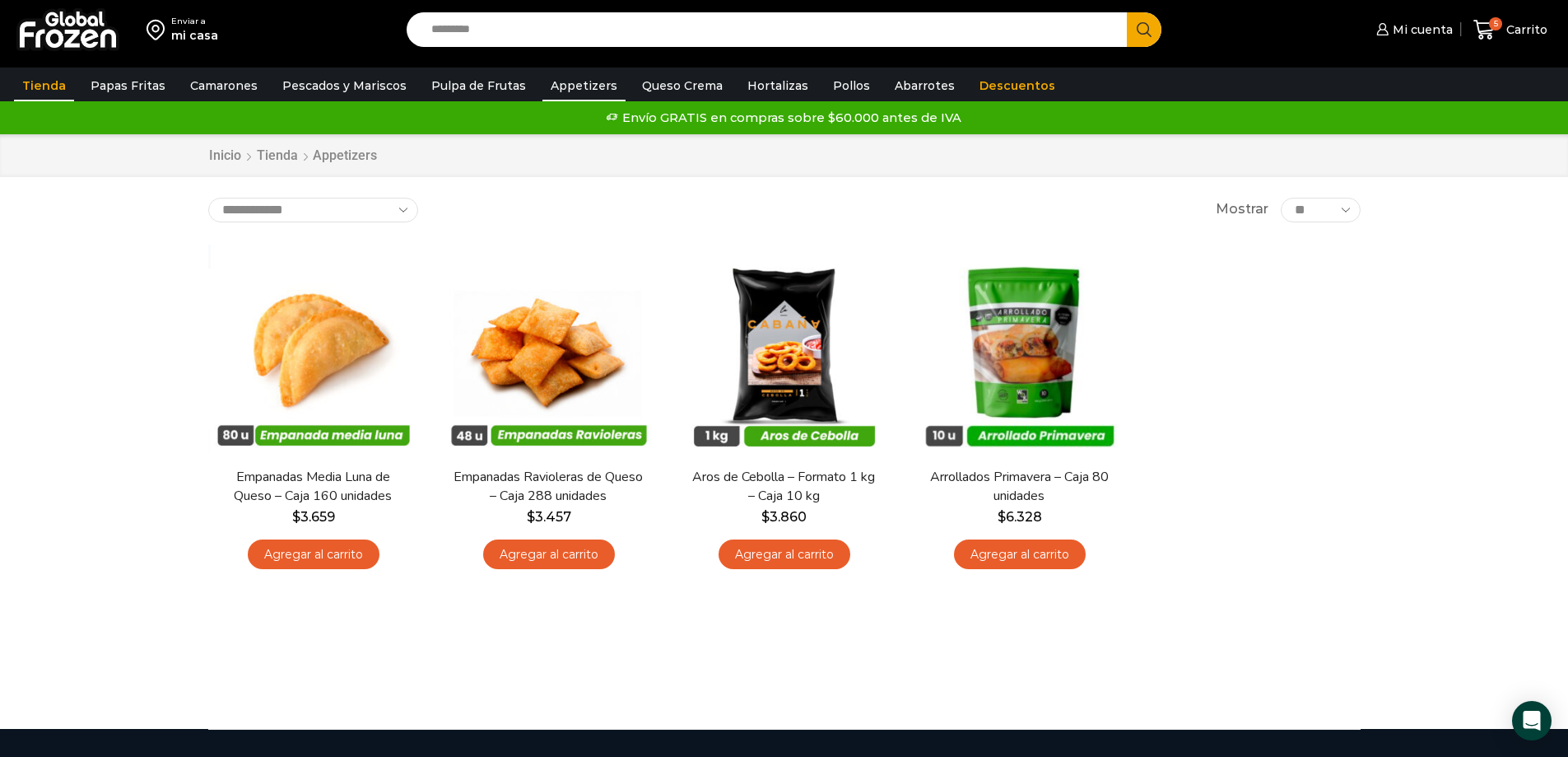
click at [49, 83] on link "Tienda" at bounding box center [44, 85] width 60 height 31
click at [977, 84] on link "Descuentos" at bounding box center [1017, 85] width 93 height 31
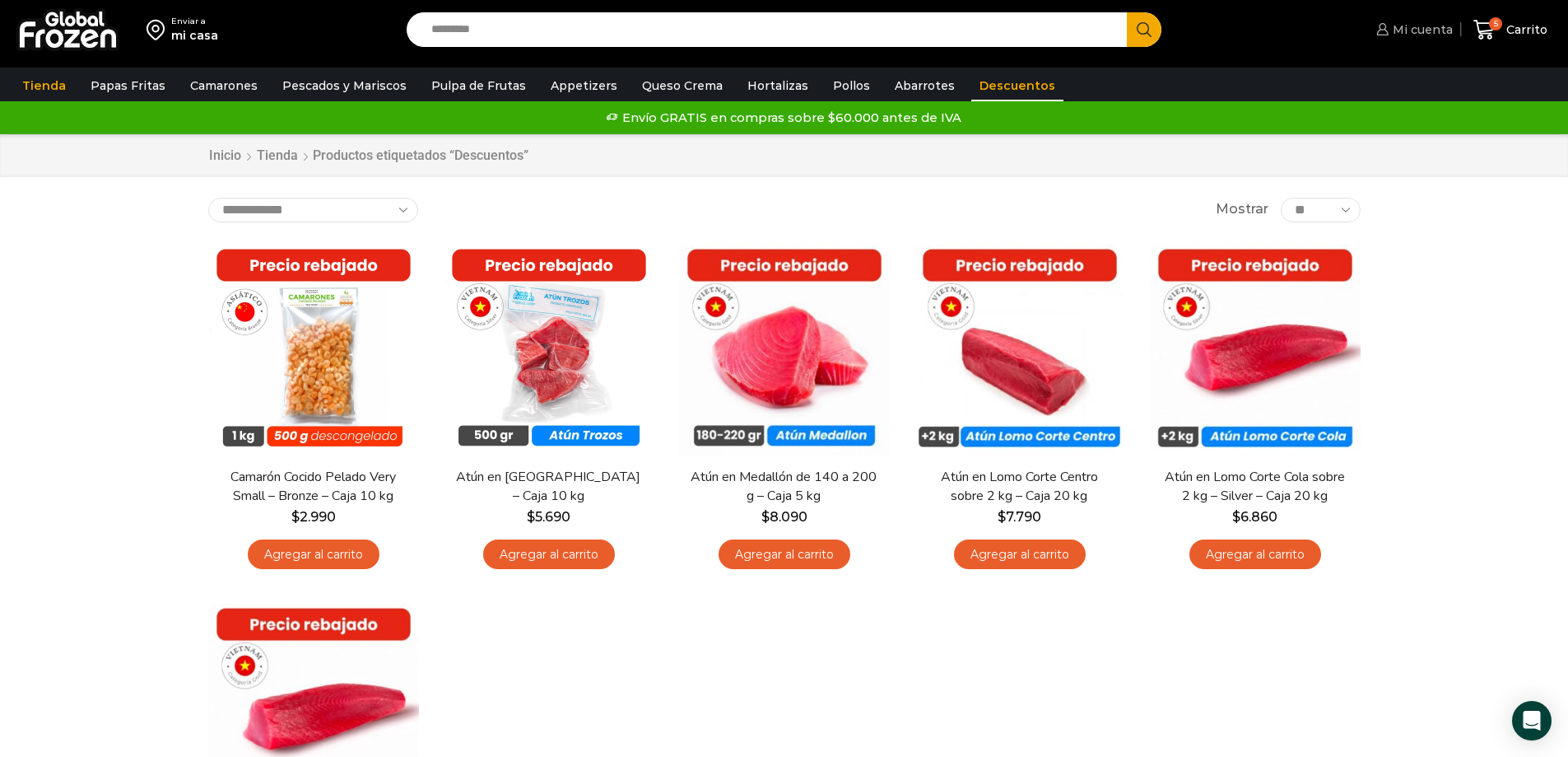
click at [1429, 24] on span "Mi cuenta" at bounding box center [1420, 29] width 64 height 17
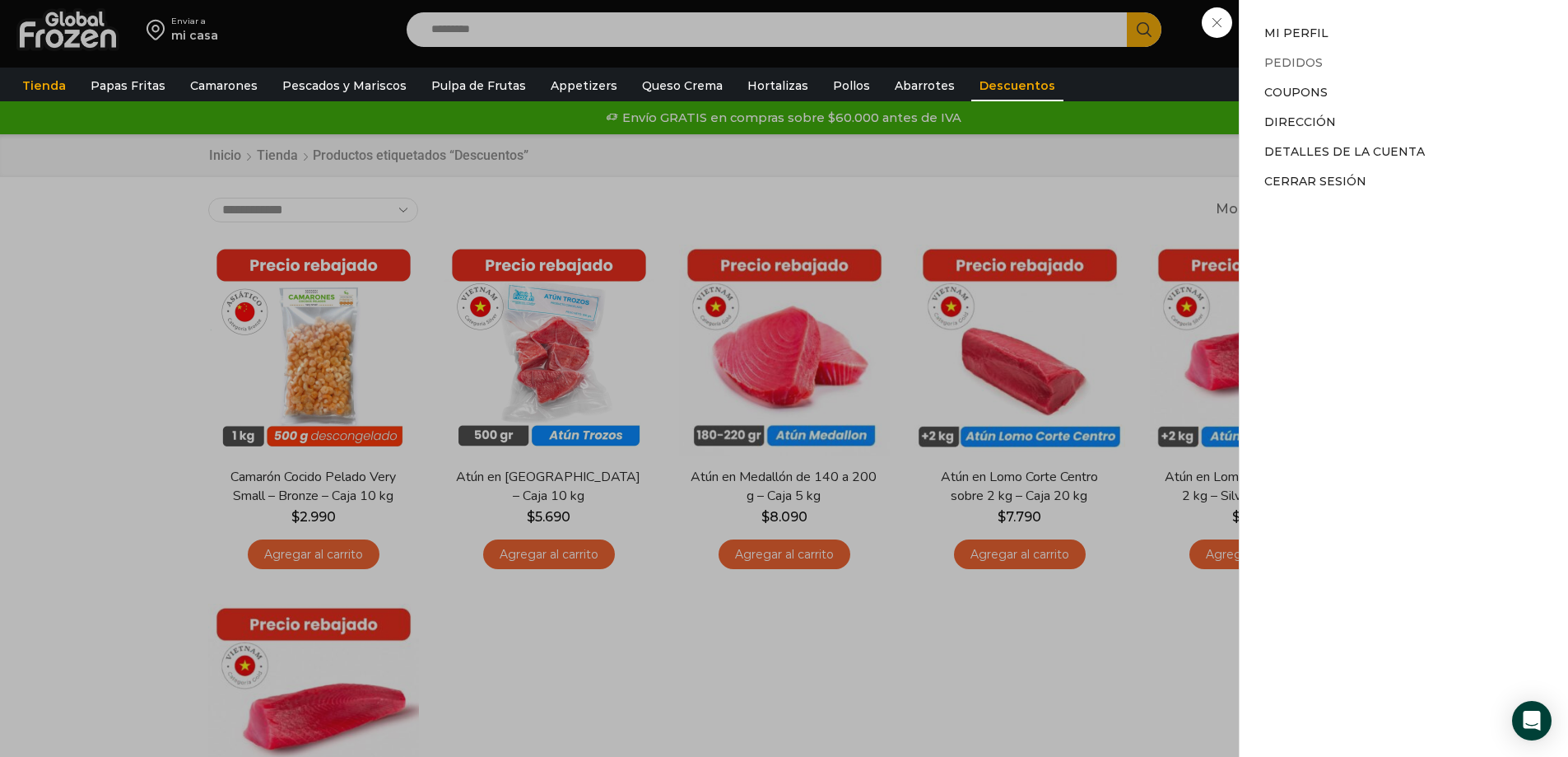
click at [1305, 56] on link "Pedidos" at bounding box center [1294, 63] width 58 height 15
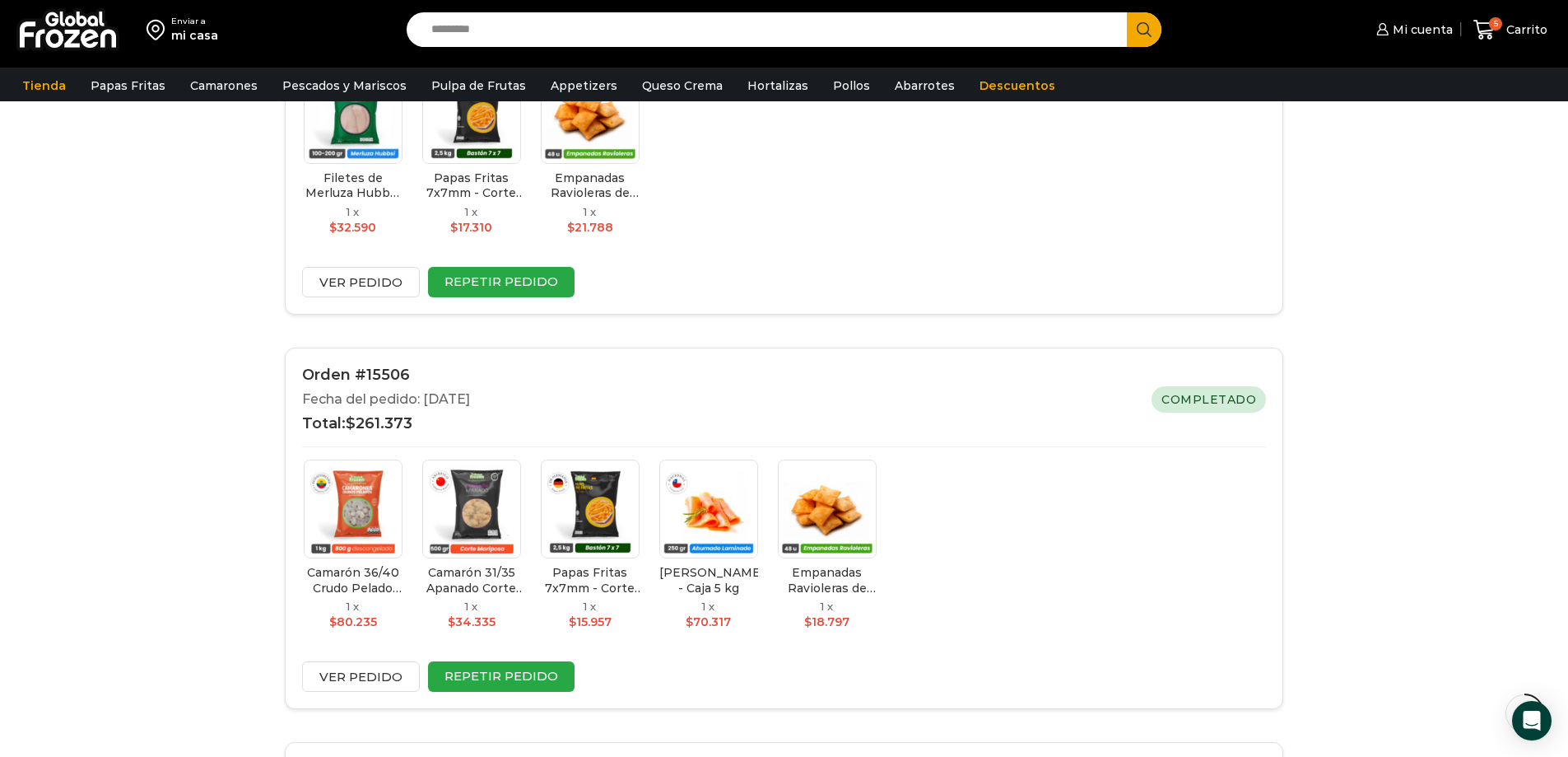
scroll to position [1647, 0]
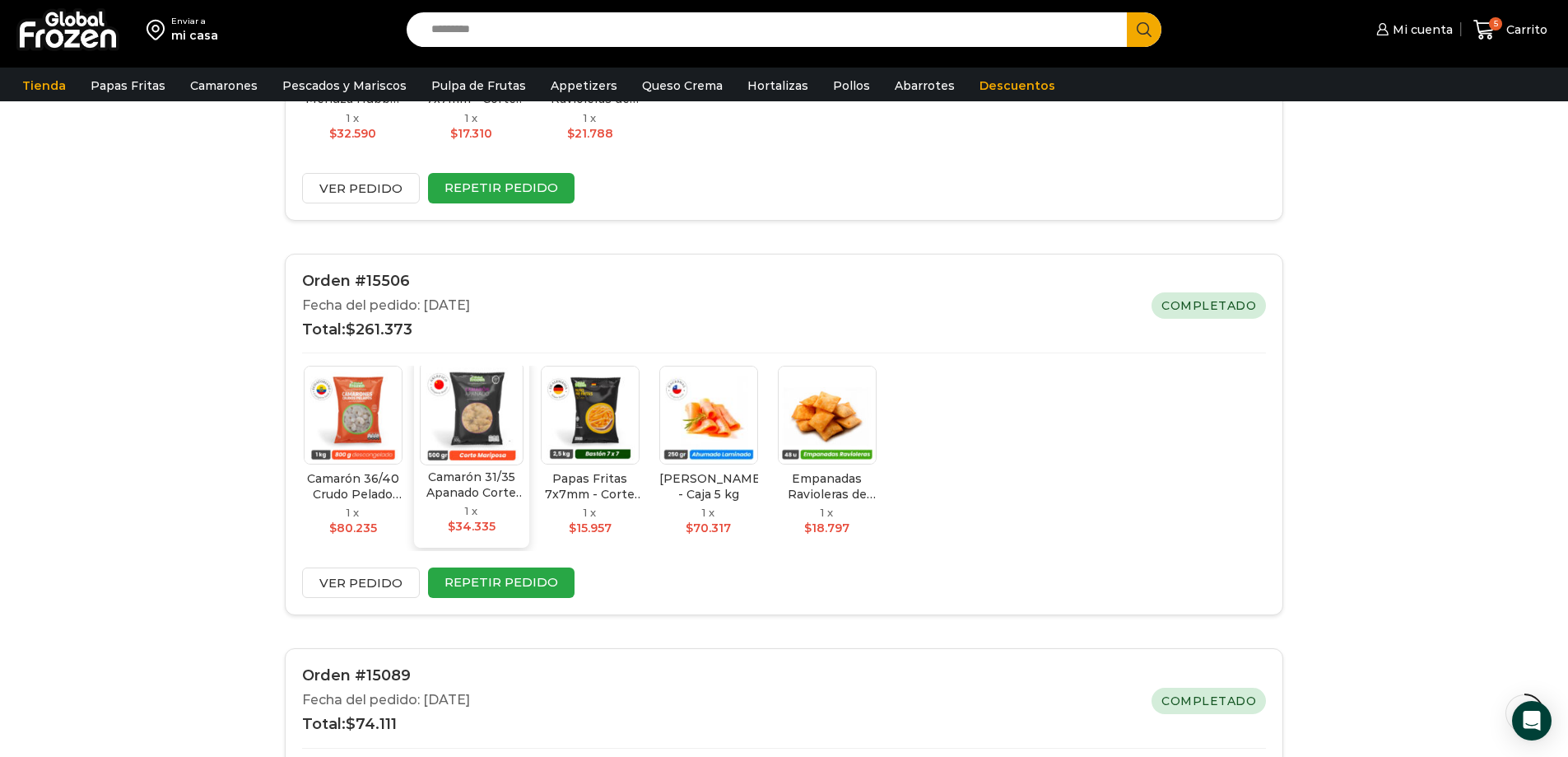
click at [489, 405] on img at bounding box center [472, 414] width 104 height 104
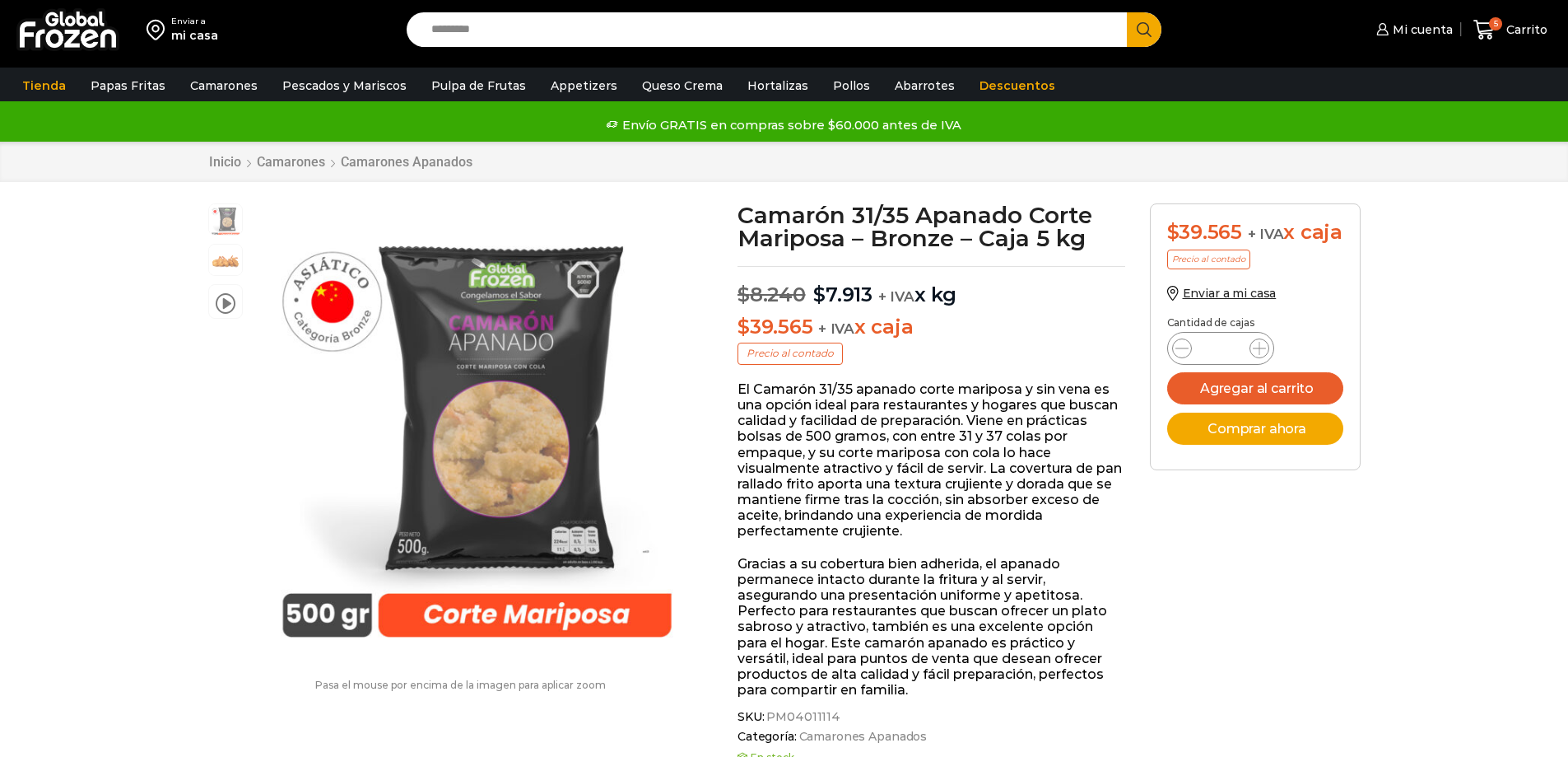
scroll to position [1, 0]
click at [1235, 404] on button "Agregar al carrito" at bounding box center [1255, 388] width 176 height 32
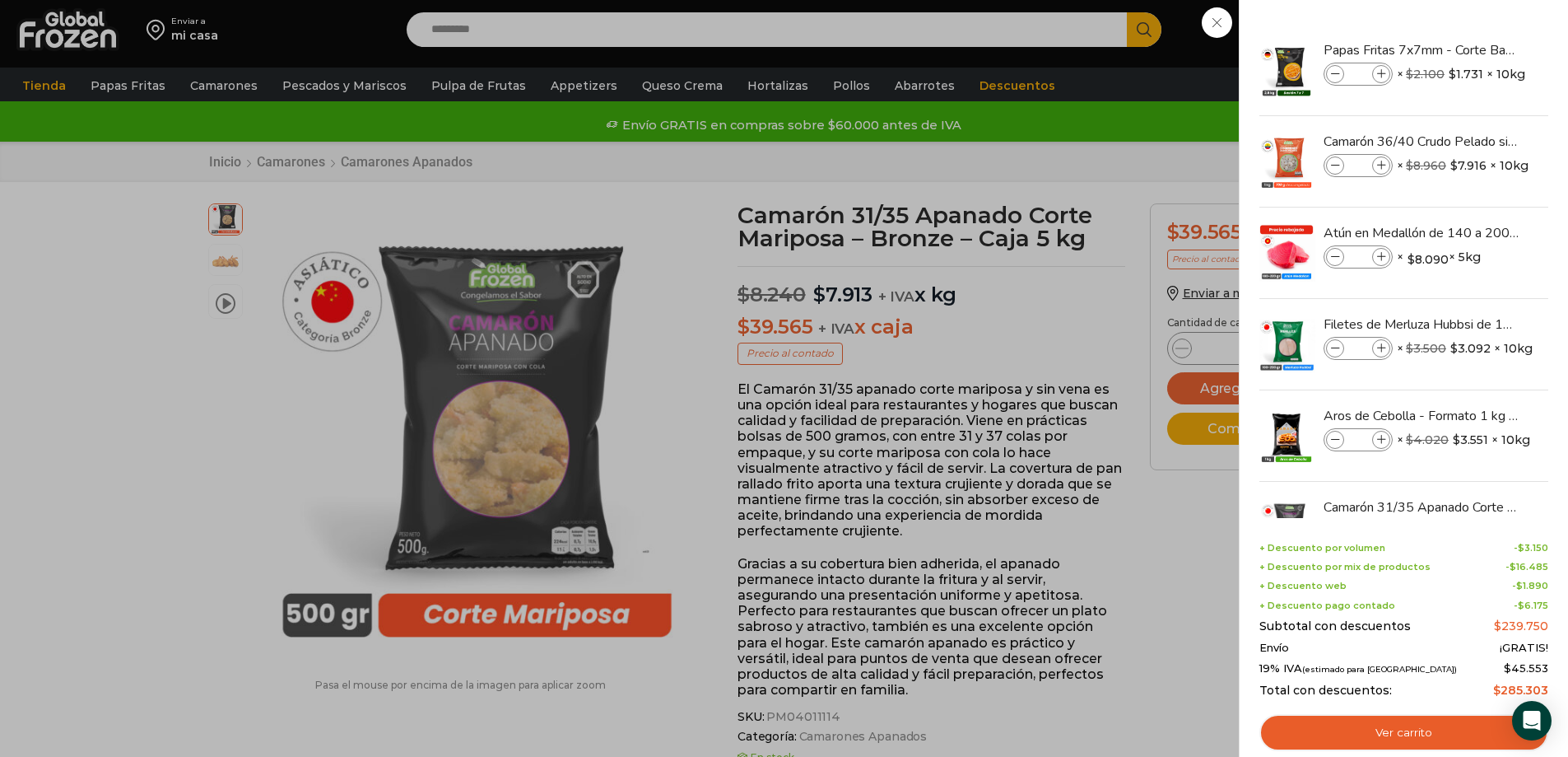
click at [1469, 49] on div "6 Carrito 6 6 Shopping Cart *" at bounding box center [1510, 30] width 82 height 39
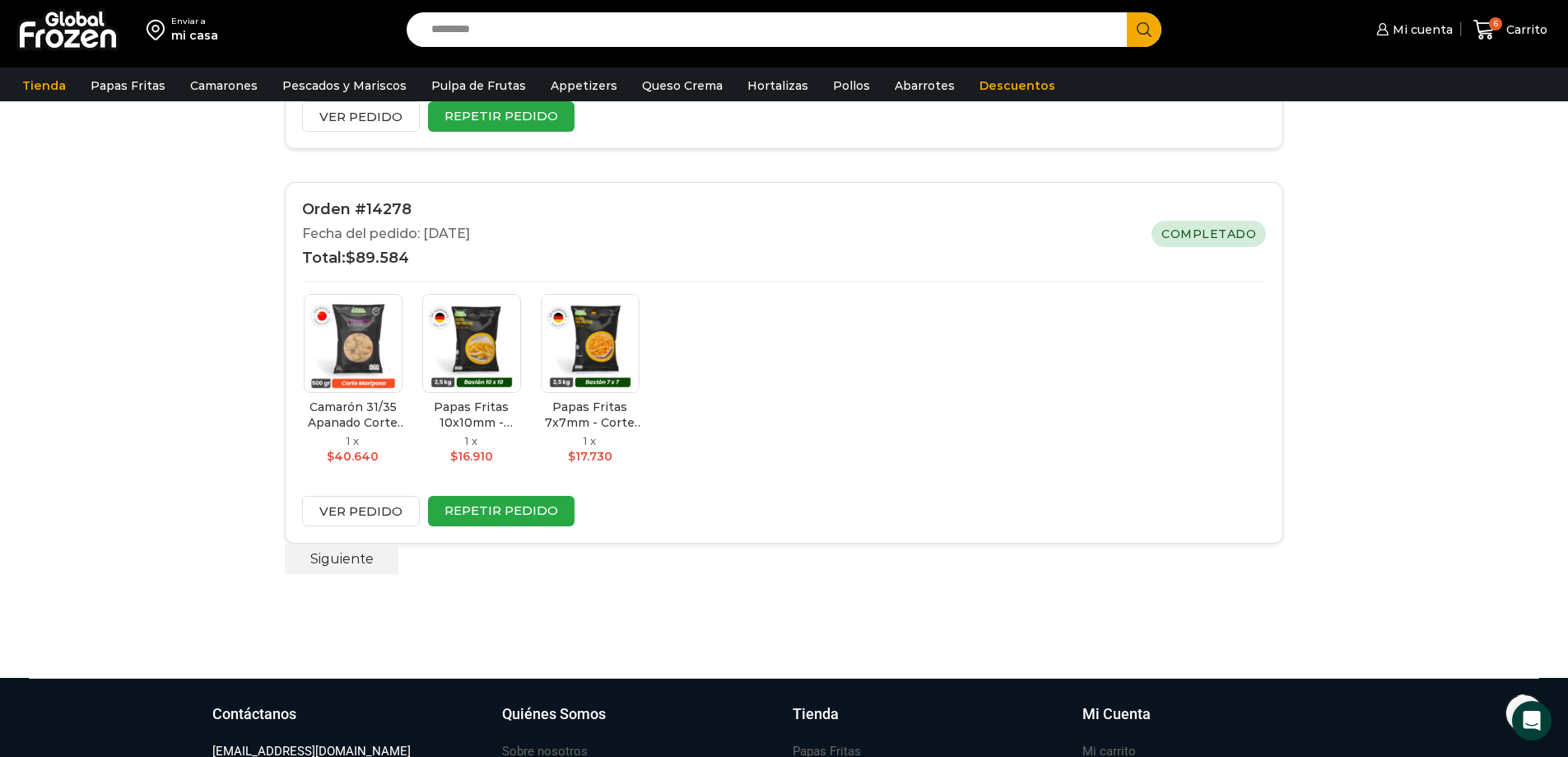
scroll to position [3706, 0]
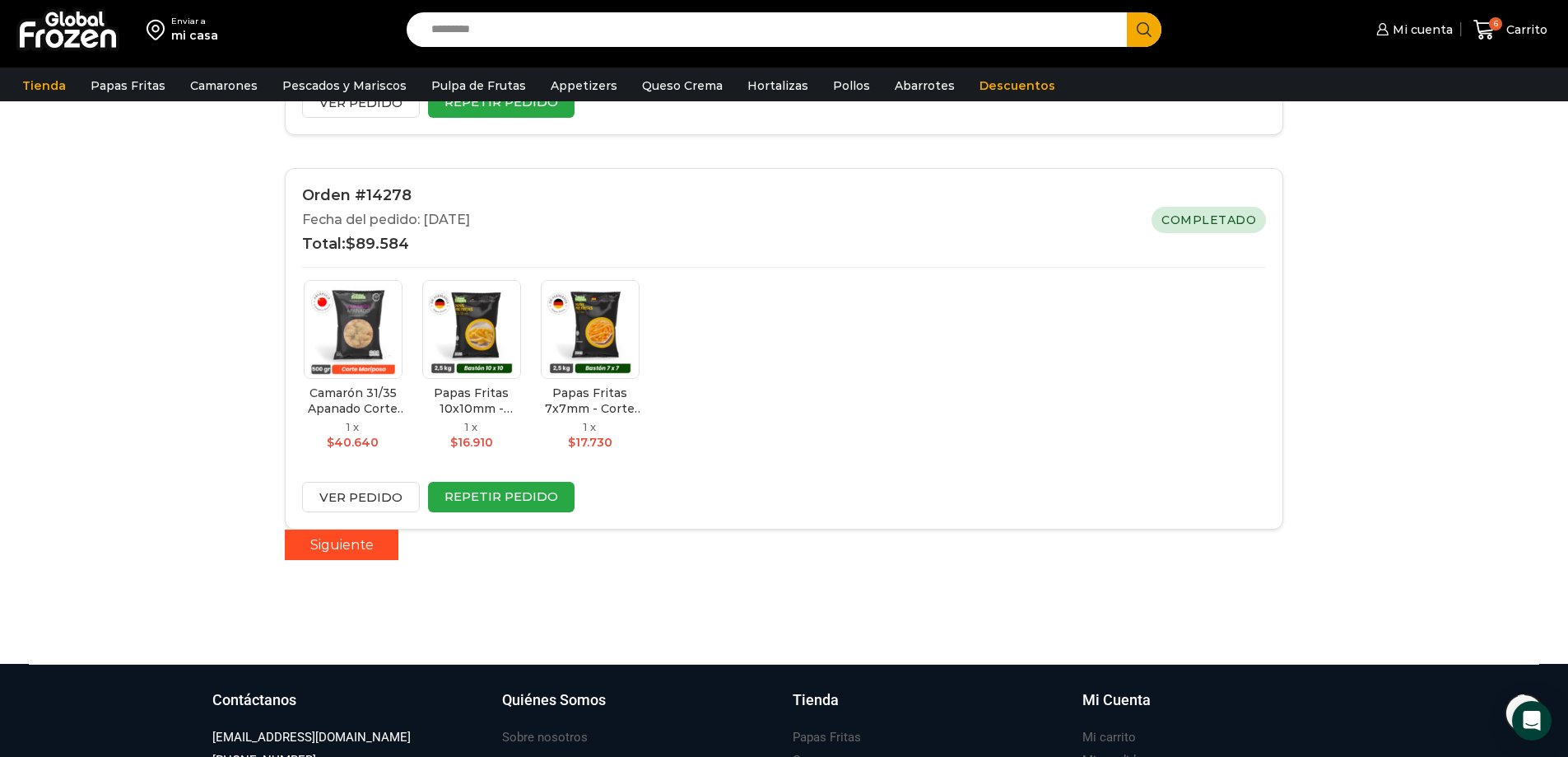
click at [334, 538] on link "Siguiente" at bounding box center [342, 544] width 115 height 31
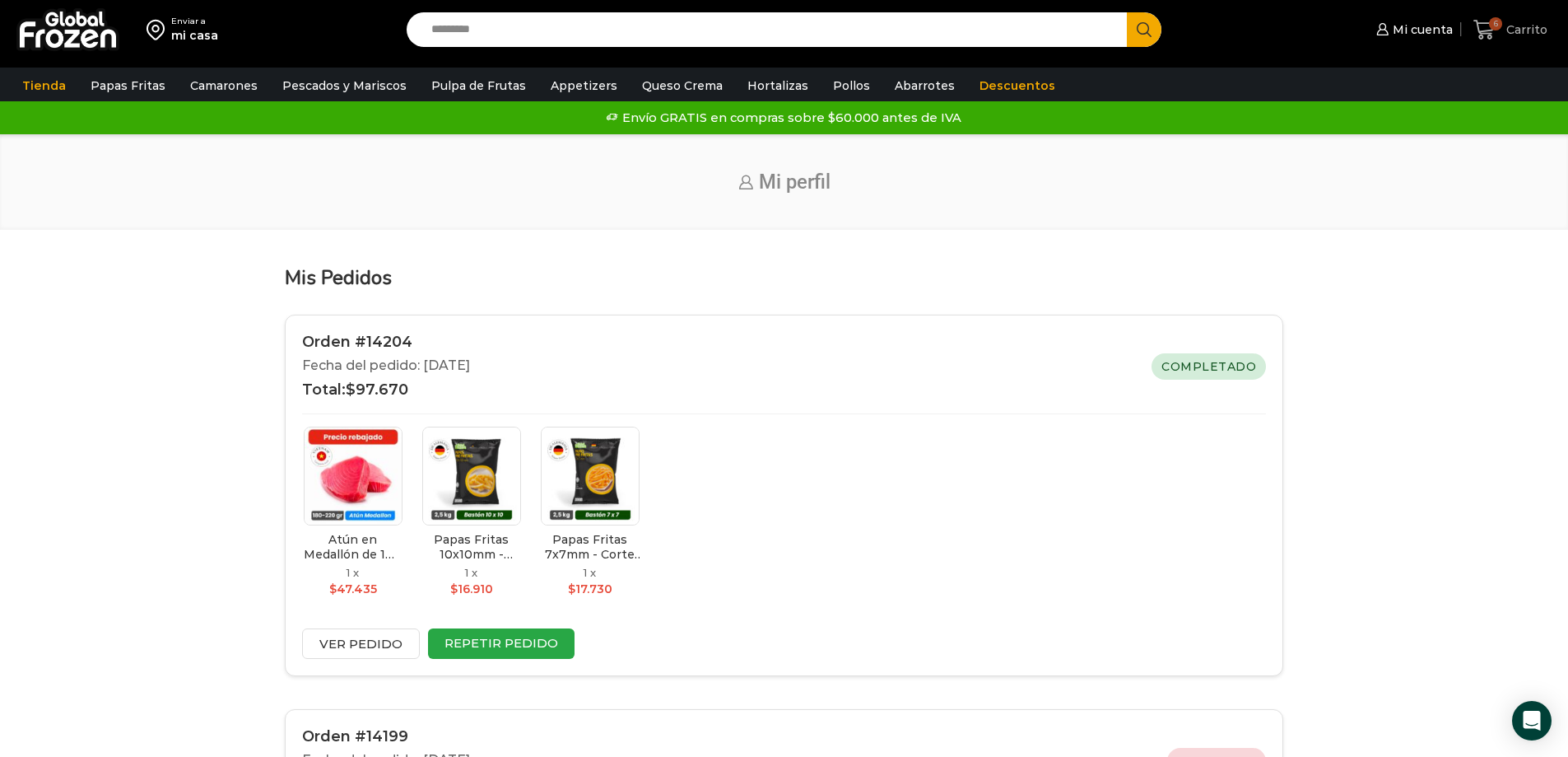
click at [1501, 18] on link "6 [GEOGRAPHIC_DATA]" at bounding box center [1510, 30] width 82 height 39
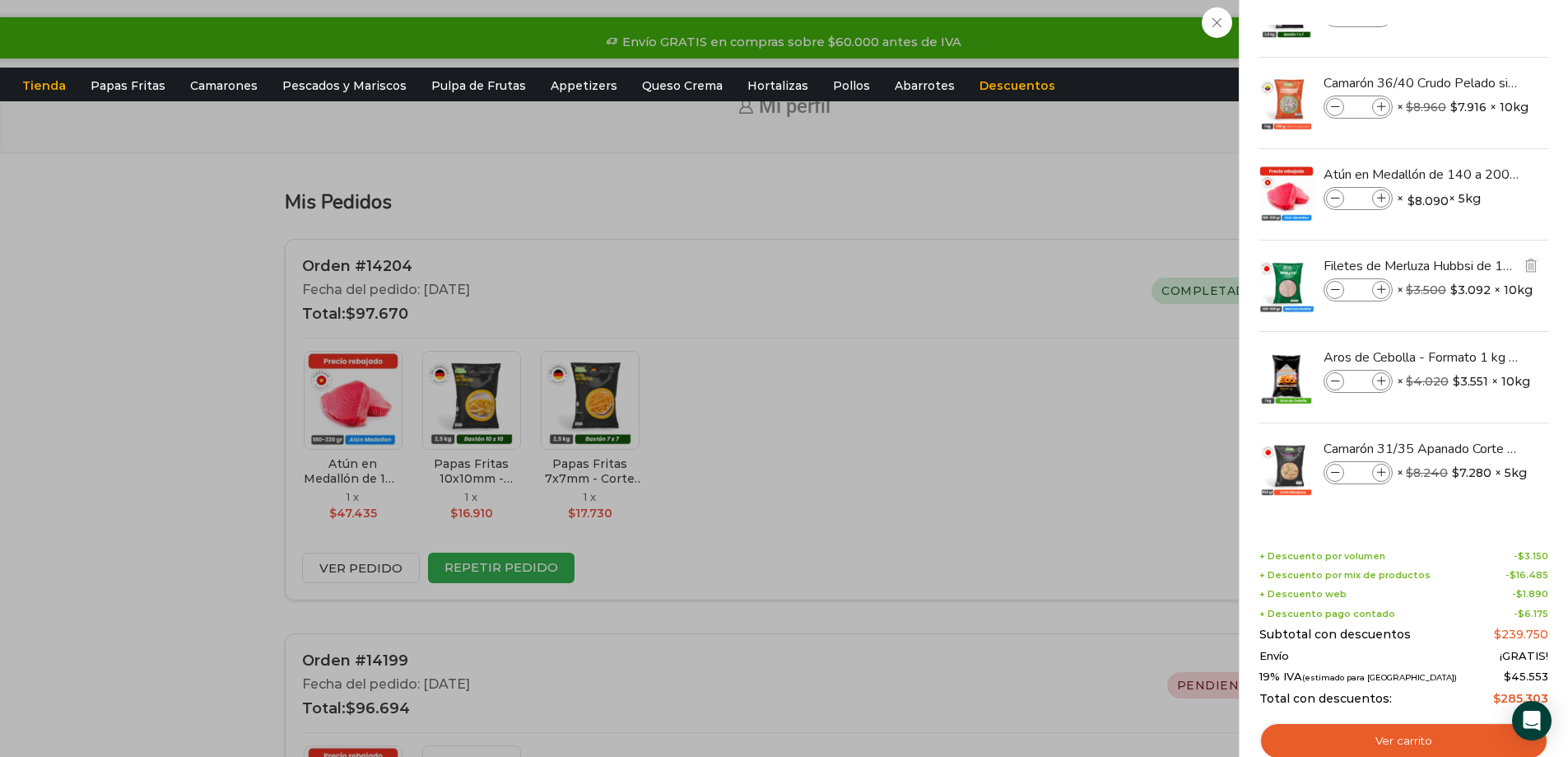
scroll to position [165, 0]
